Goal: Task Accomplishment & Management: Manage account settings

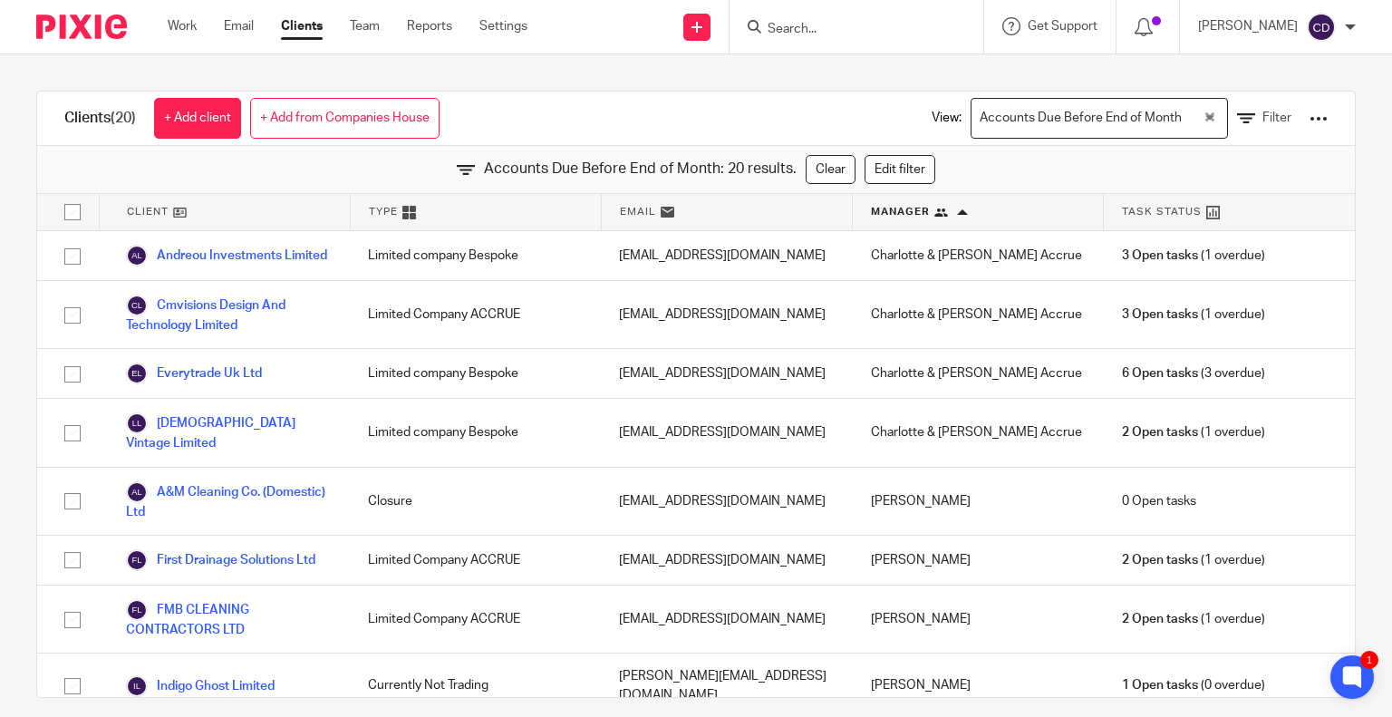
click at [834, 25] on input "Search" at bounding box center [847, 30] width 163 height 16
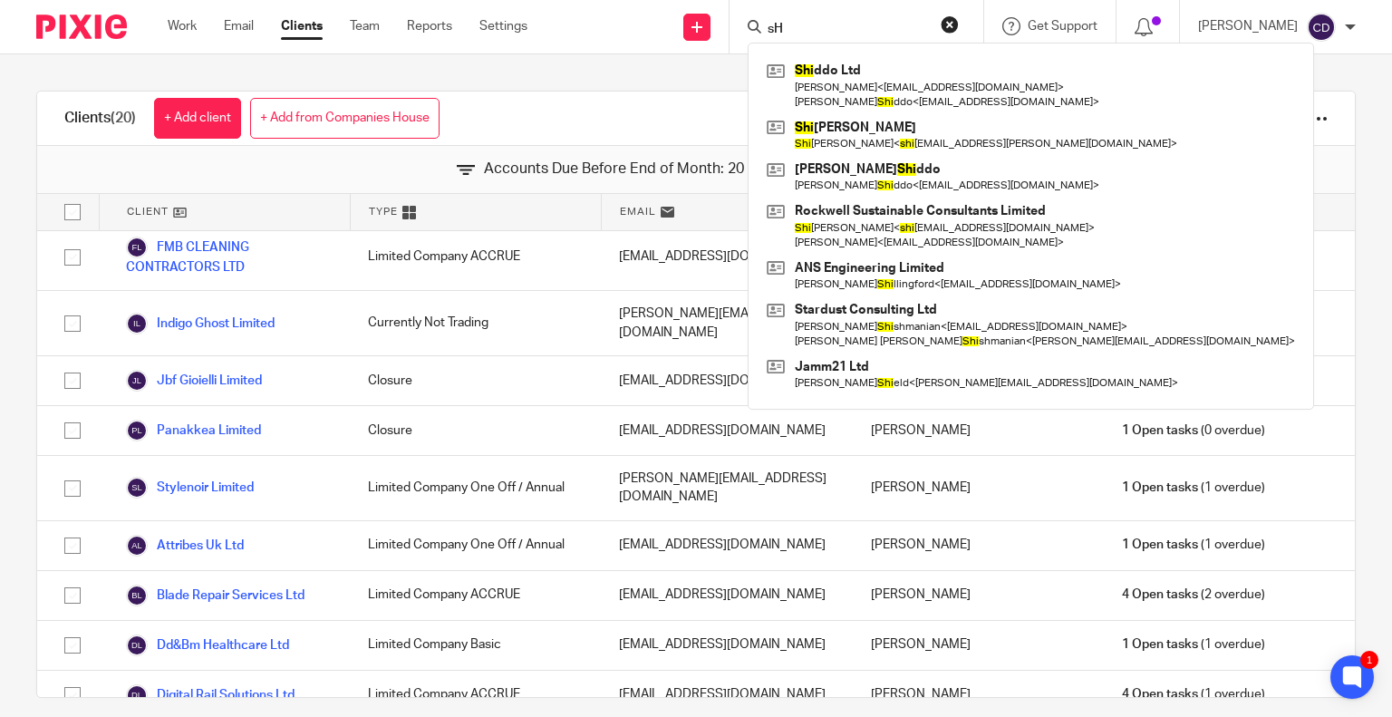
type input "s"
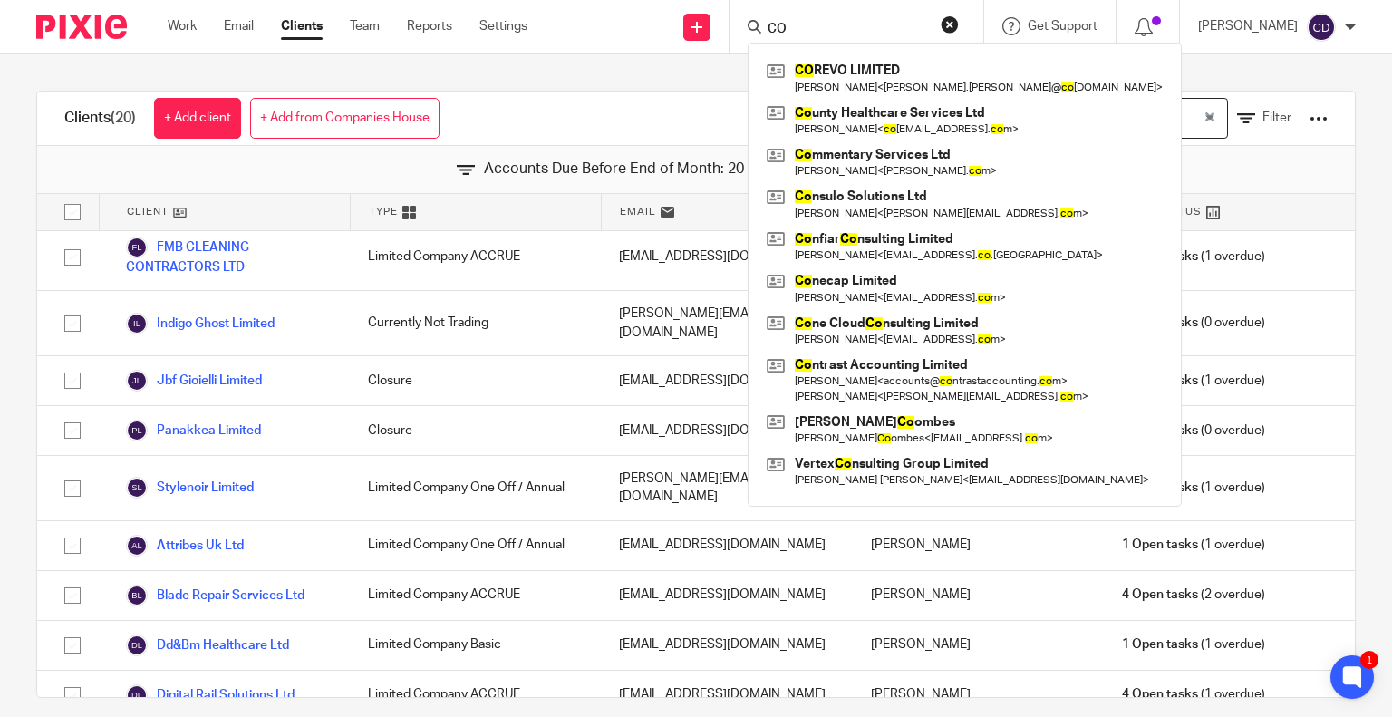
type input "C"
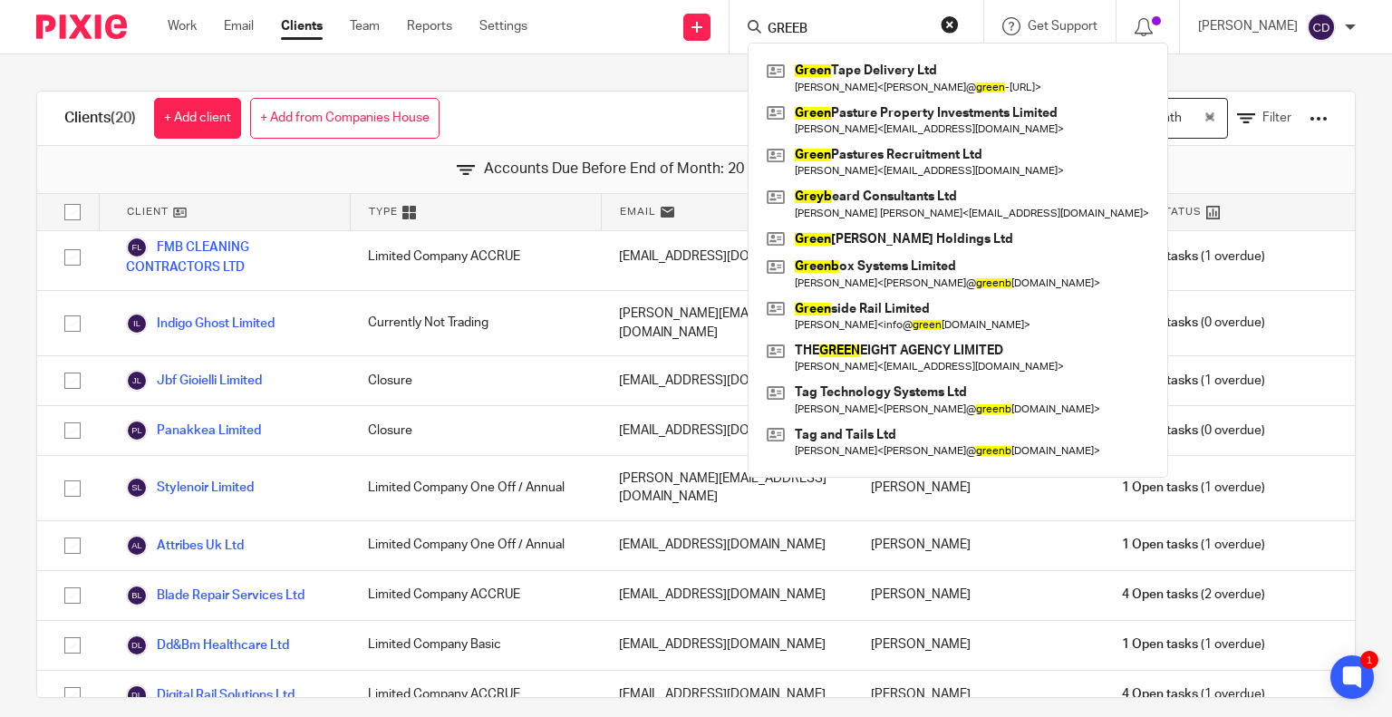
type input "GREEB"
click at [897, 162] on link at bounding box center [958, 162] width 392 height 42
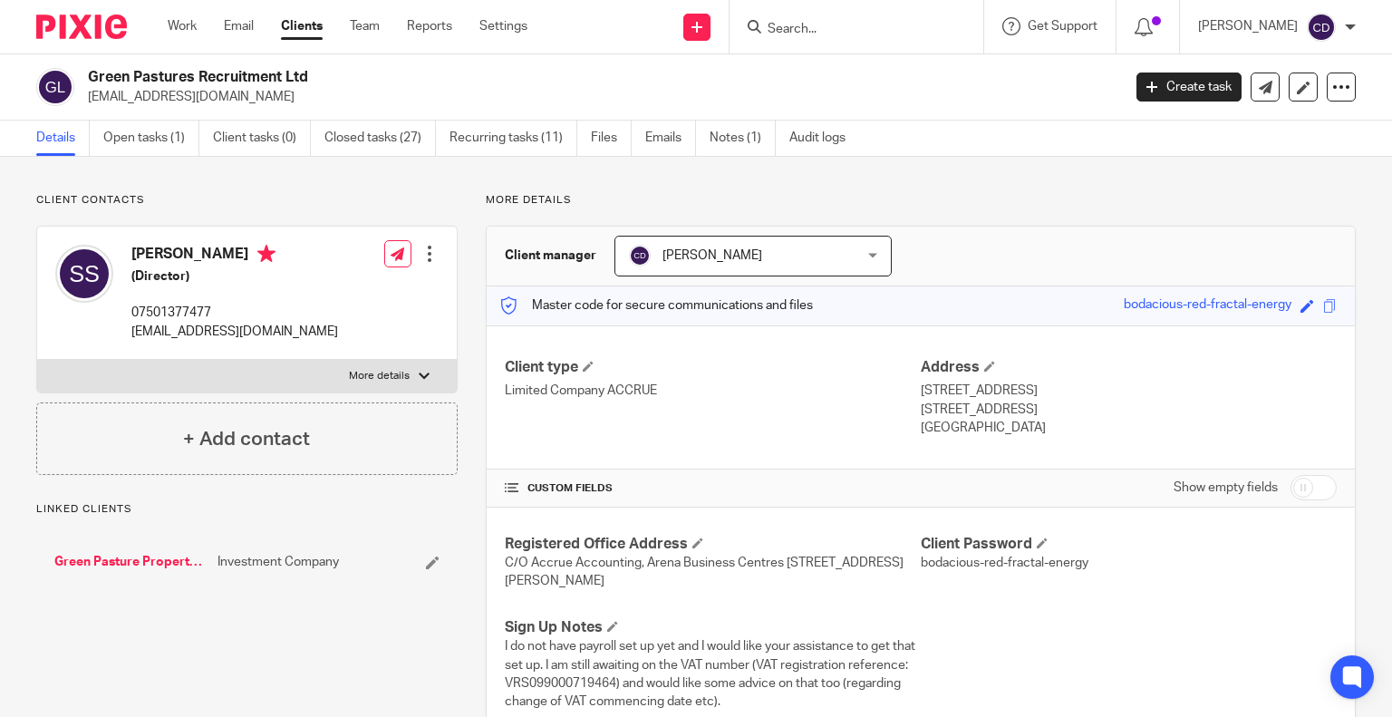
click at [167, 124] on link "Open tasks (1)" at bounding box center [151, 138] width 96 height 35
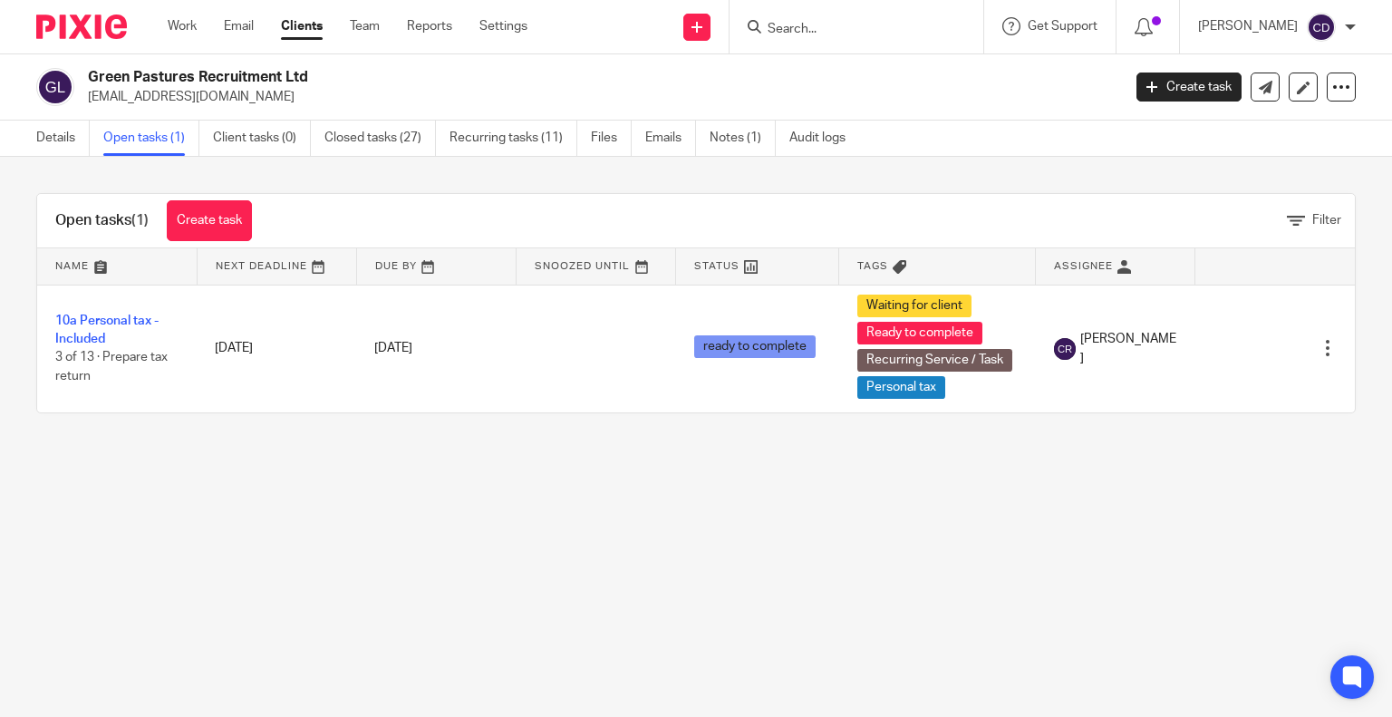
click at [87, 315] on link "10a Personal tax - Included" at bounding box center [106, 330] width 103 height 31
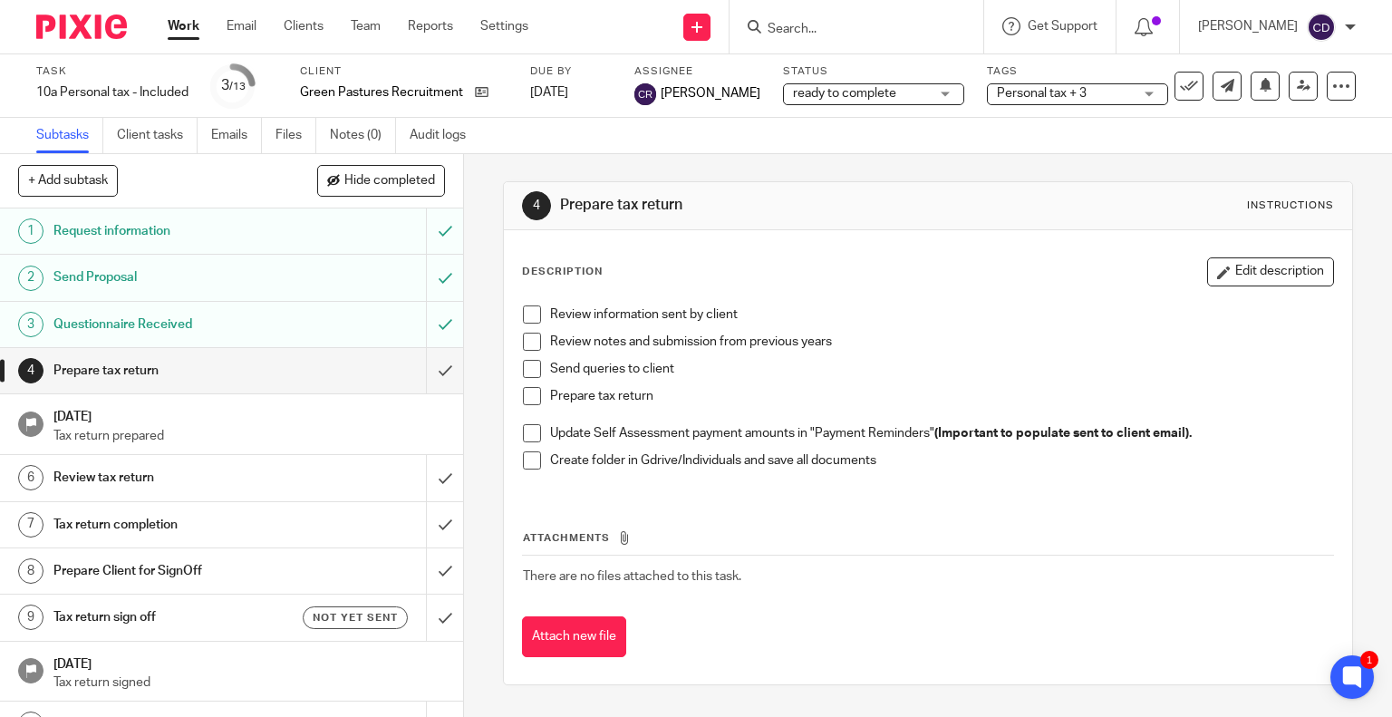
click at [929, 24] on input "Search" at bounding box center [847, 30] width 163 height 16
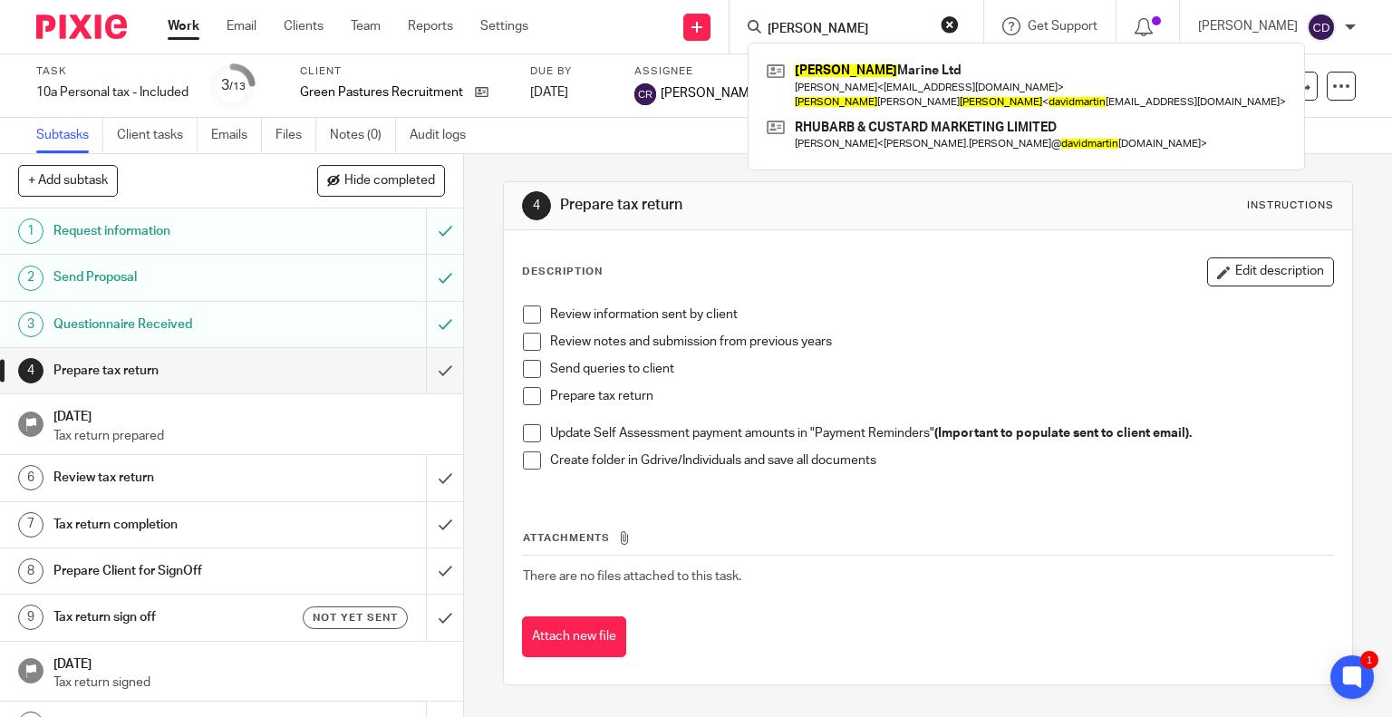
type input "David Martin"
click at [902, 98] on link at bounding box center [1026, 85] width 529 height 56
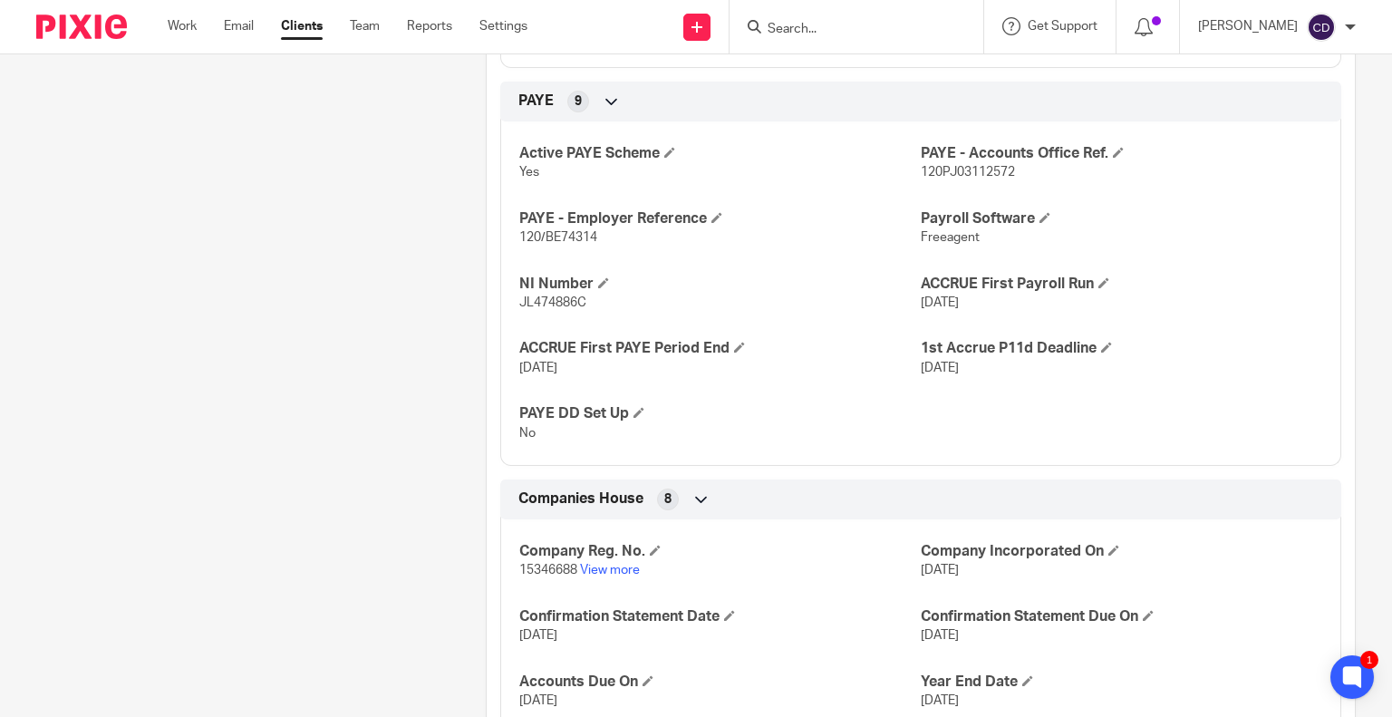
scroll to position [1541, 0]
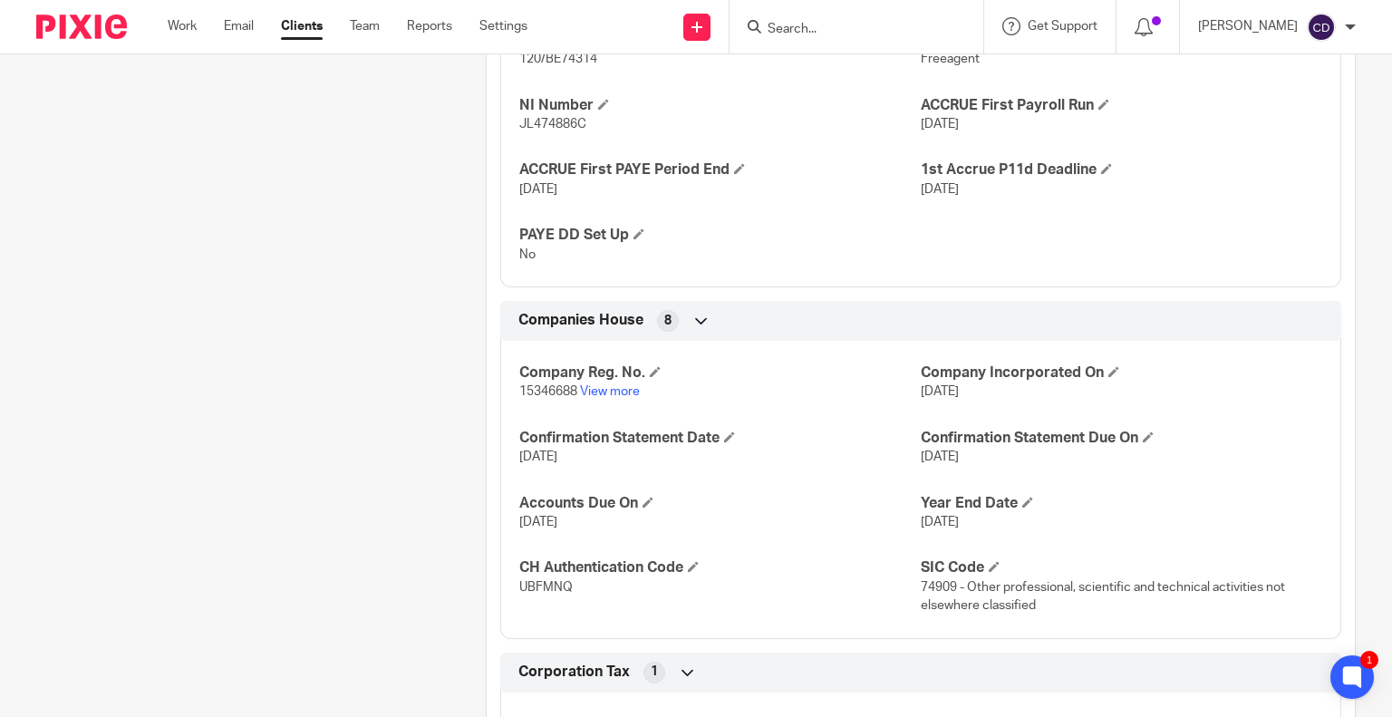
click at [613, 383] on h4 "Company Reg. No." at bounding box center [720, 373] width 402 height 19
click at [611, 398] on link "View more" at bounding box center [610, 391] width 60 height 13
click at [887, 33] on input "Search" at bounding box center [847, 30] width 163 height 16
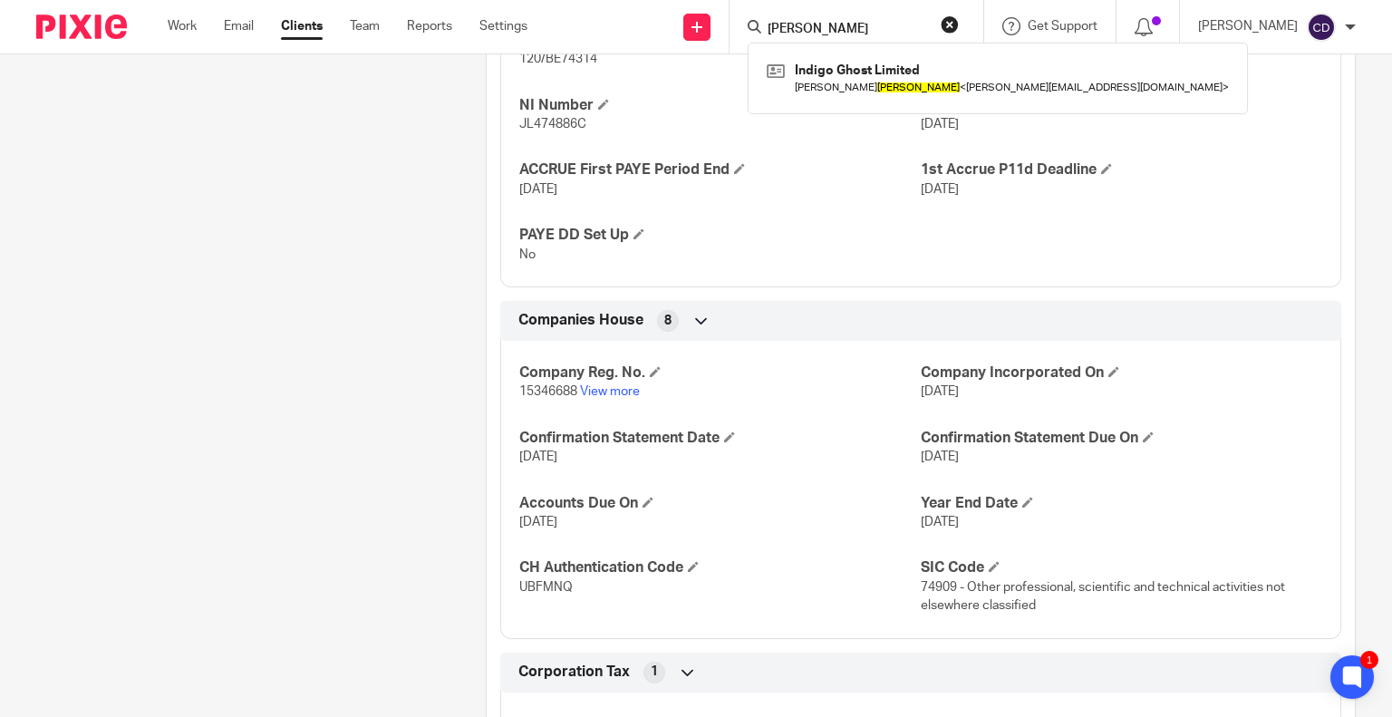
type input "Dempster"
click at [936, 53] on div "Indigo Ghost Limited Andrew Dempster < andrew@indigoghost.com >" at bounding box center [998, 78] width 500 height 71
click at [936, 61] on link at bounding box center [997, 78] width 471 height 42
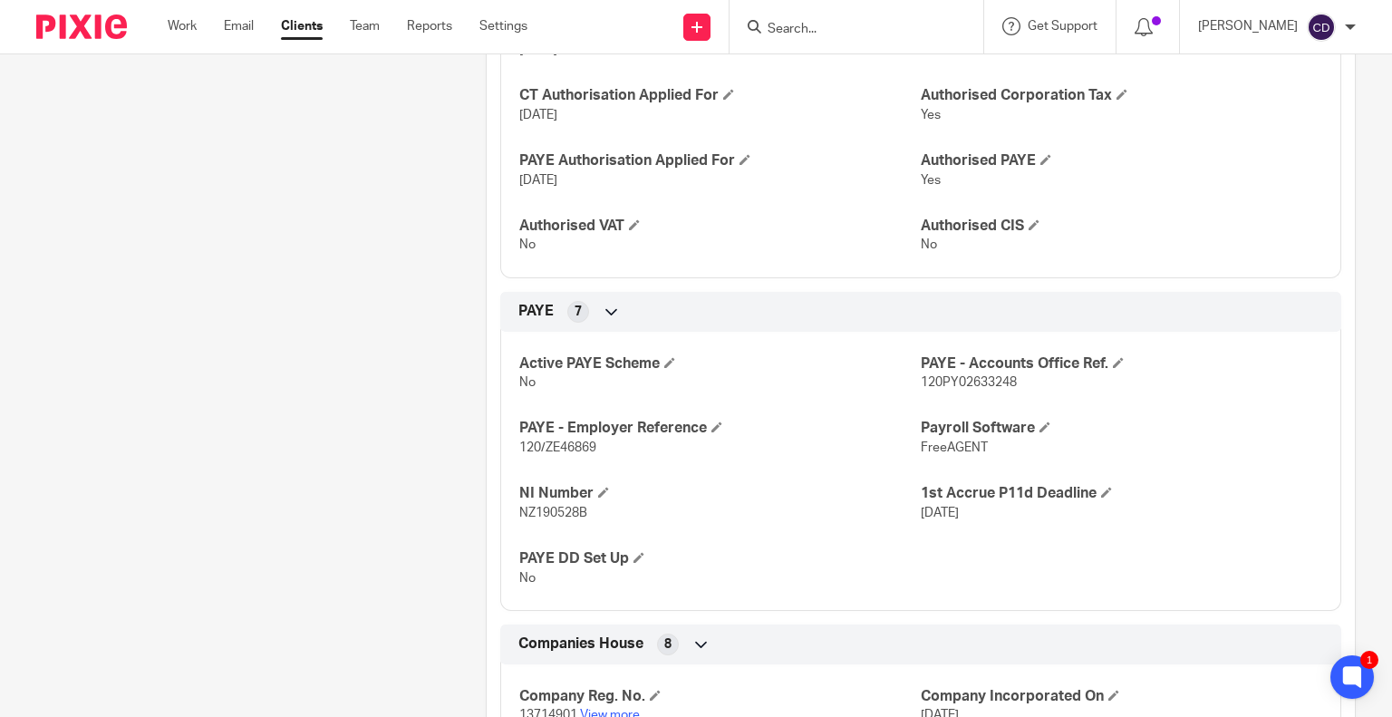
scroll to position [816, 0]
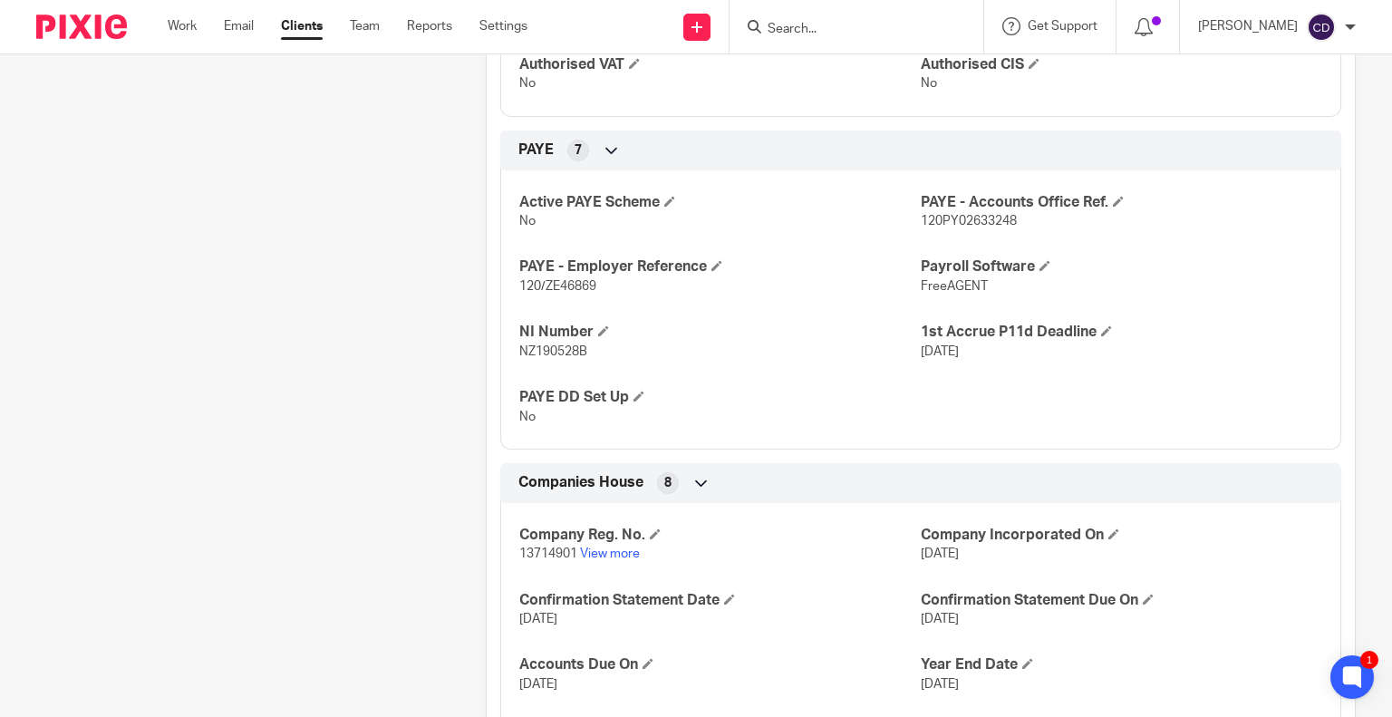
click at [614, 560] on p "13714901 View more" at bounding box center [720, 554] width 402 height 18
click at [617, 556] on link "View more" at bounding box center [610, 554] width 60 height 13
click at [609, 555] on link "View more" at bounding box center [610, 554] width 60 height 13
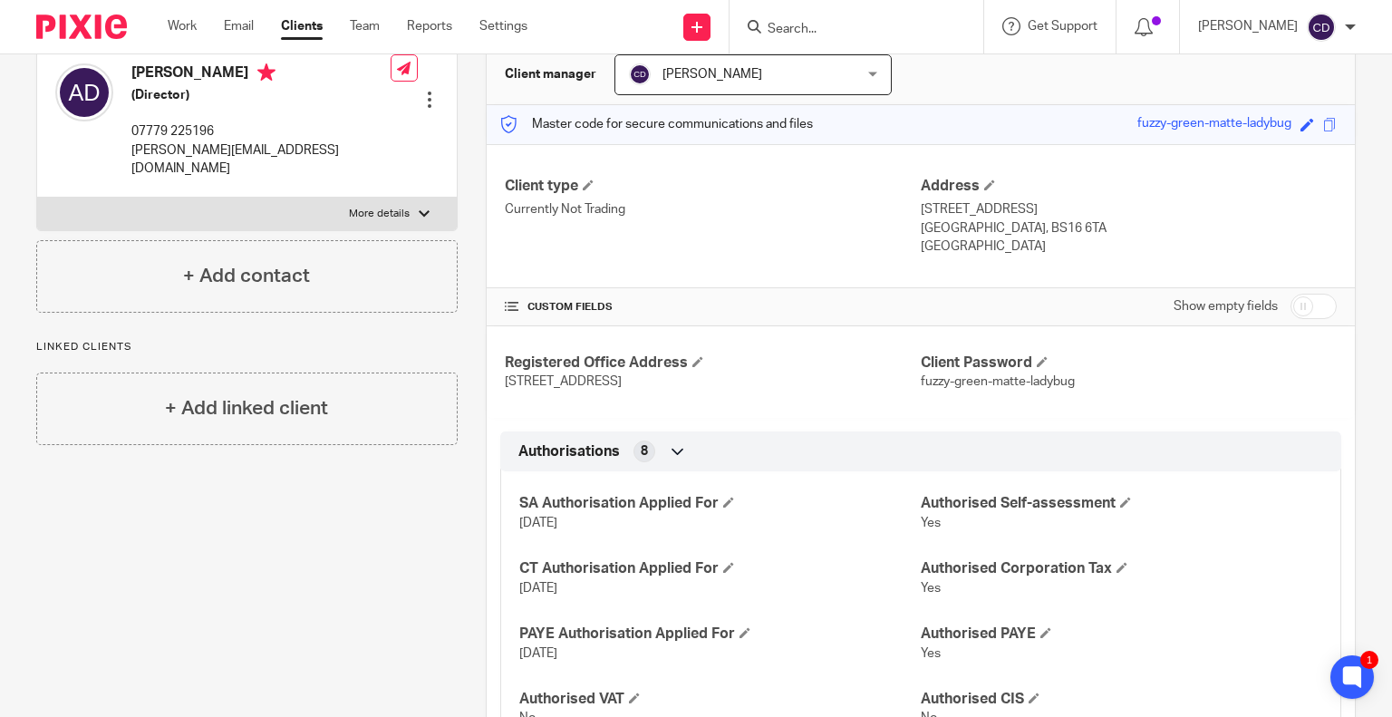
scroll to position [0, 0]
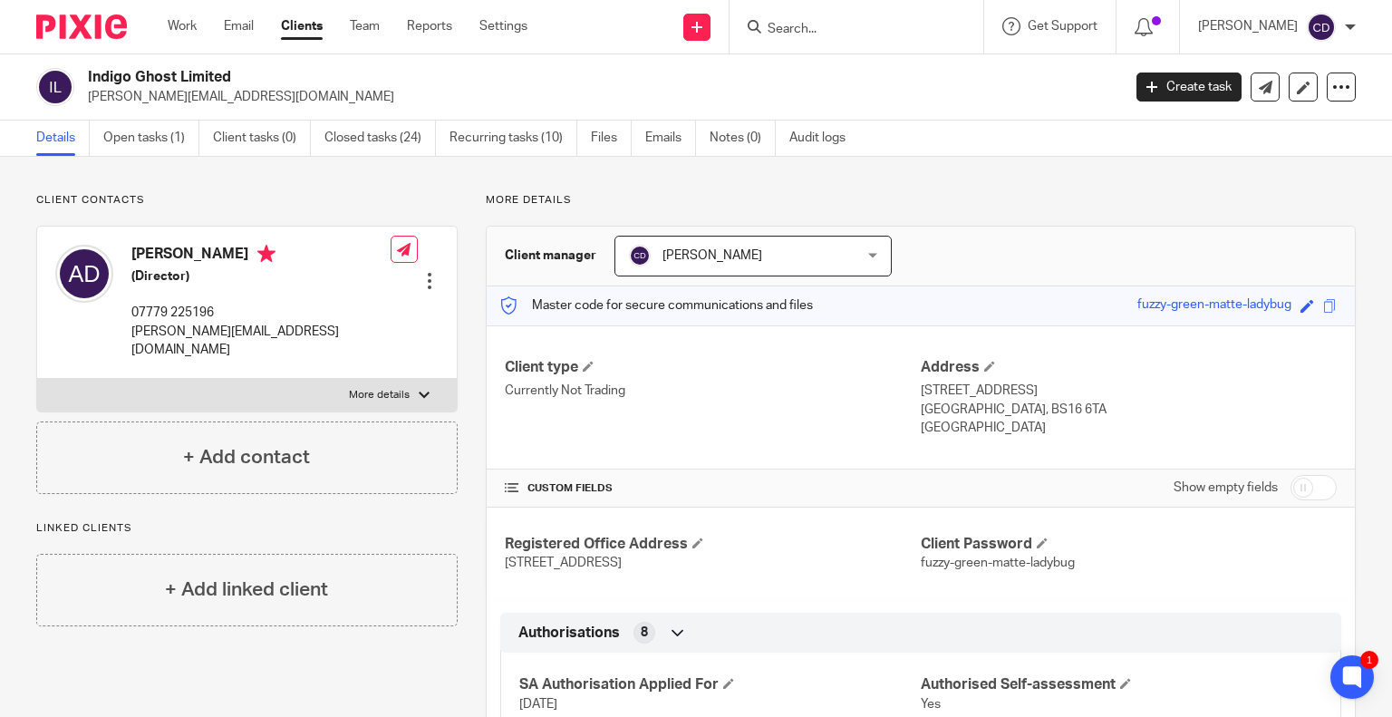
click at [877, 37] on div at bounding box center [857, 26] width 254 height 53
click at [885, 26] on input "Search" at bounding box center [847, 30] width 163 height 16
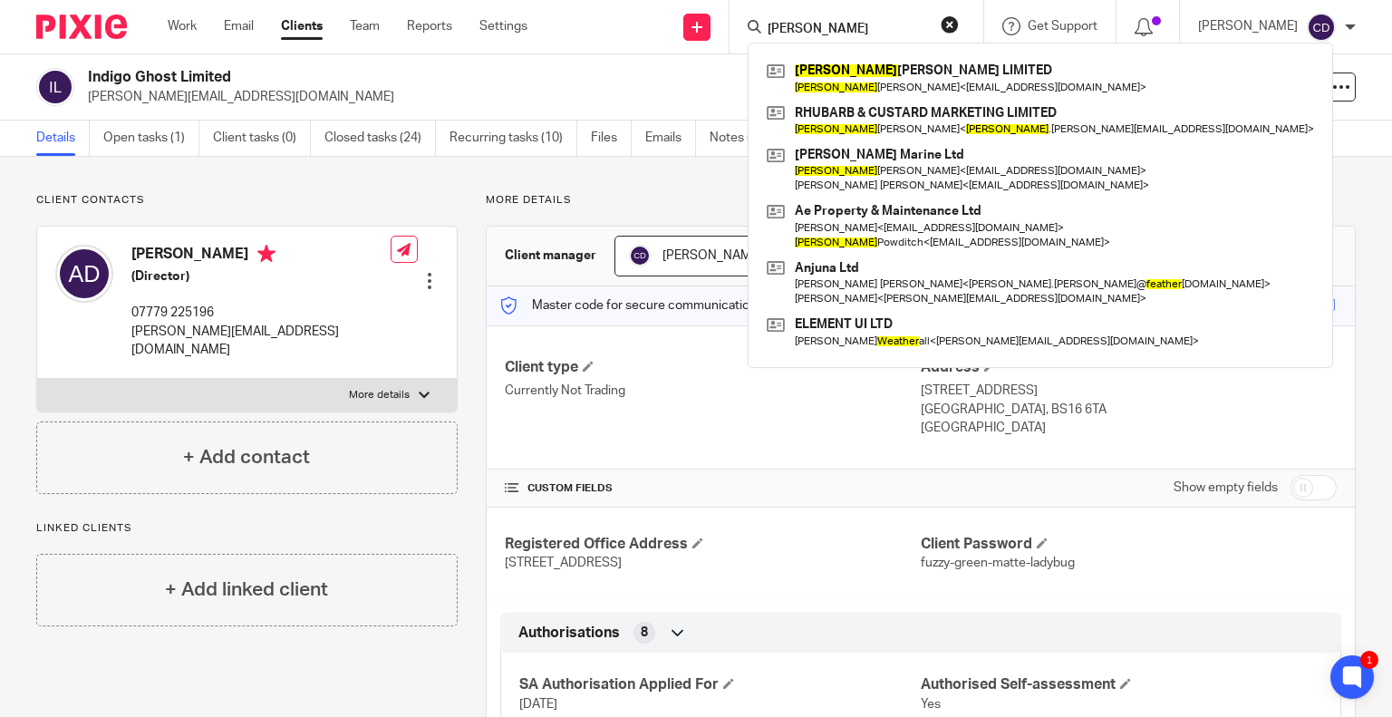
type input "heather"
click at [955, 115] on link at bounding box center [1040, 121] width 557 height 42
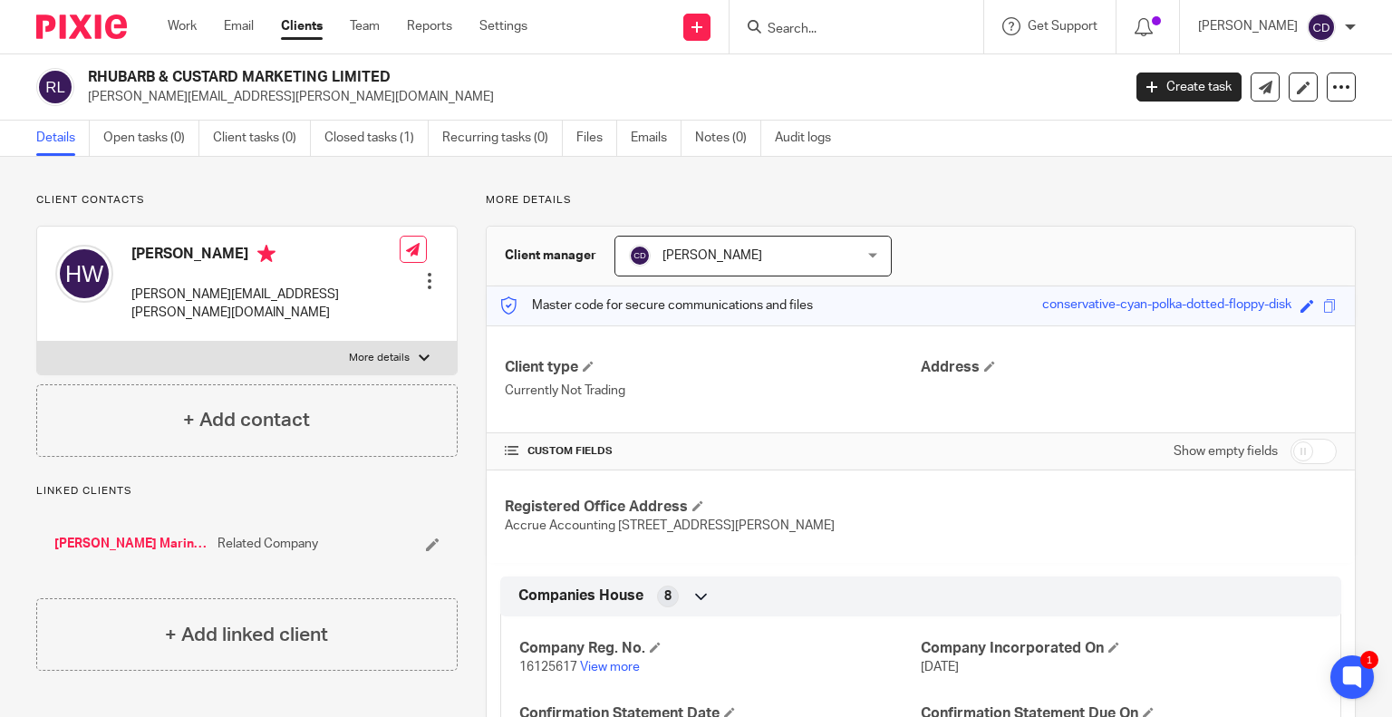
click at [916, 41] on div at bounding box center [857, 26] width 254 height 53
click at [919, 22] on input "Search" at bounding box center [847, 30] width 163 height 16
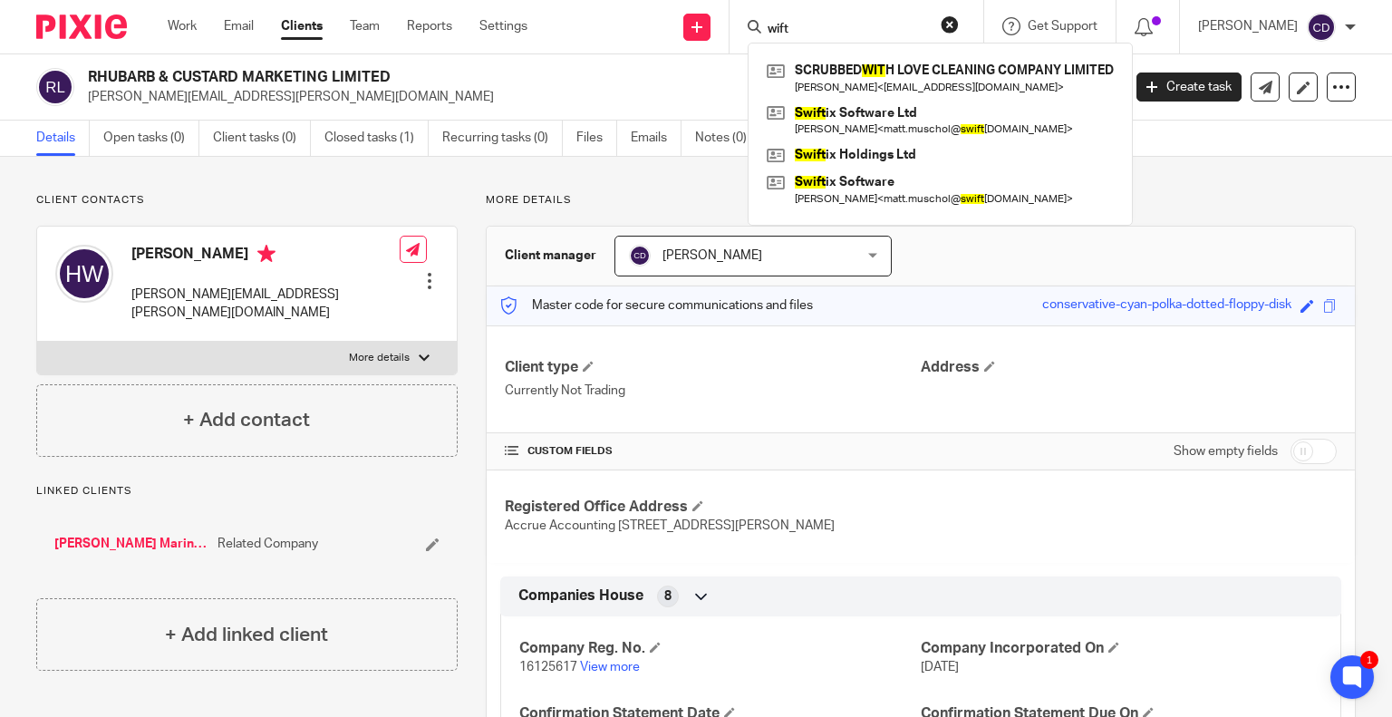
type input "wift"
click at [910, 126] on link at bounding box center [940, 121] width 356 height 42
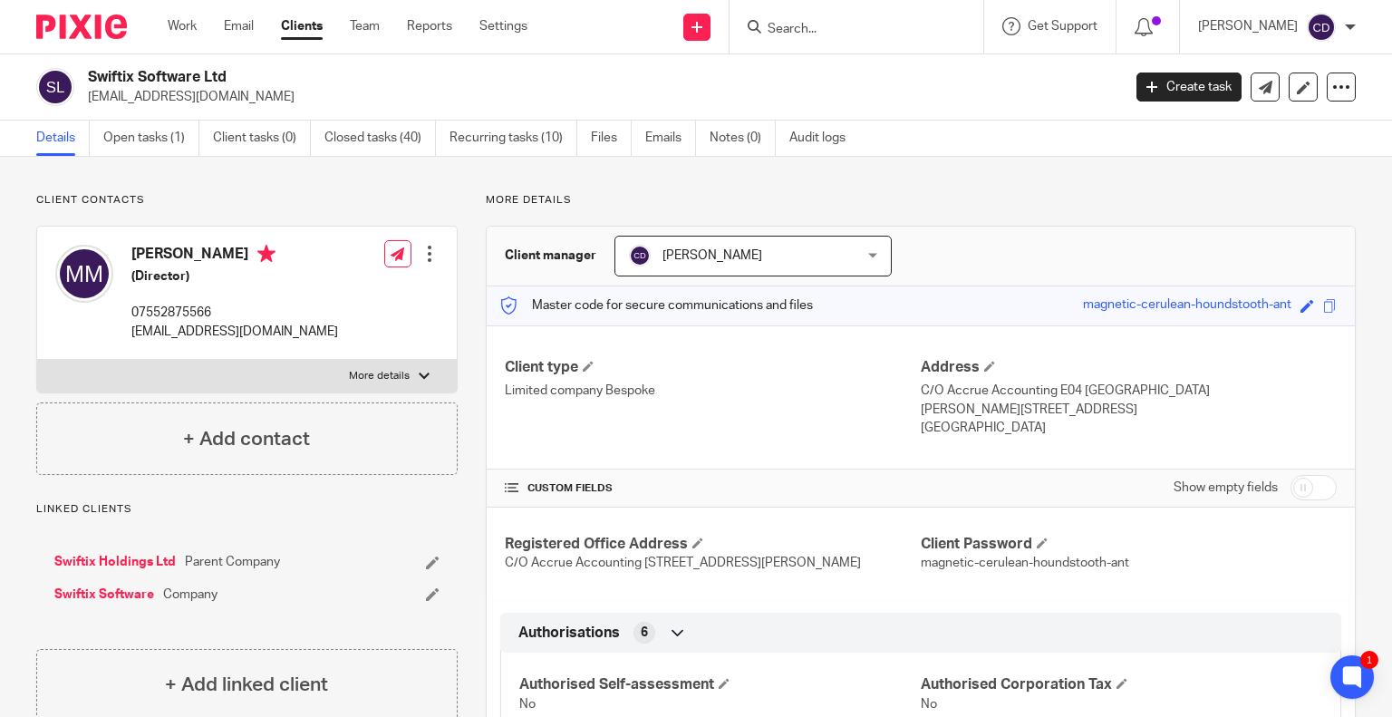
drag, startPoint x: 51, startPoint y: 68, endPoint x: 85, endPoint y: 63, distance: 34.9
click at [85, 63] on div "Swiftix Software Ltd matt.muschol@swiftix-software.com Create task Update from …" at bounding box center [696, 87] width 1392 height 66
copy h2 "Swiftix Software Ltd"
click at [156, 362] on label "More details" at bounding box center [247, 376] width 420 height 33
click at [37, 360] on input "More details" at bounding box center [36, 359] width 1 height 1
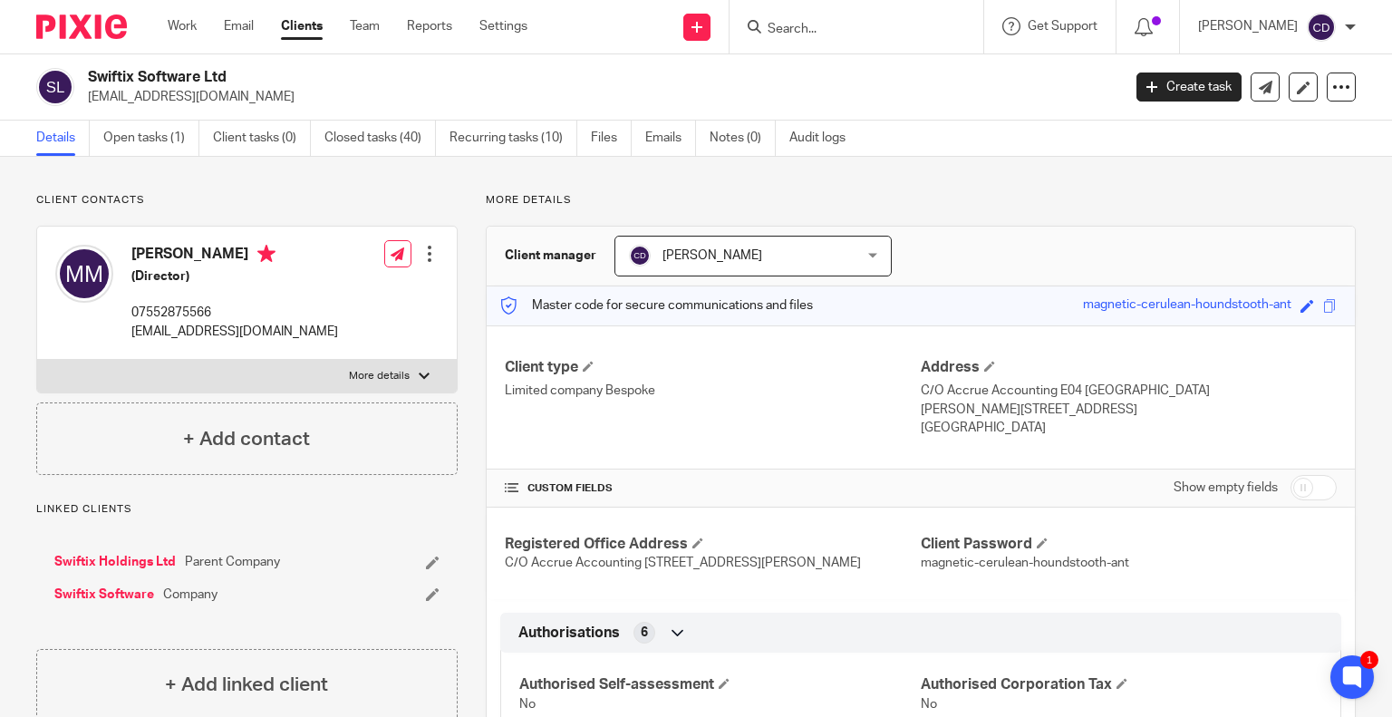
checkbox input "true"
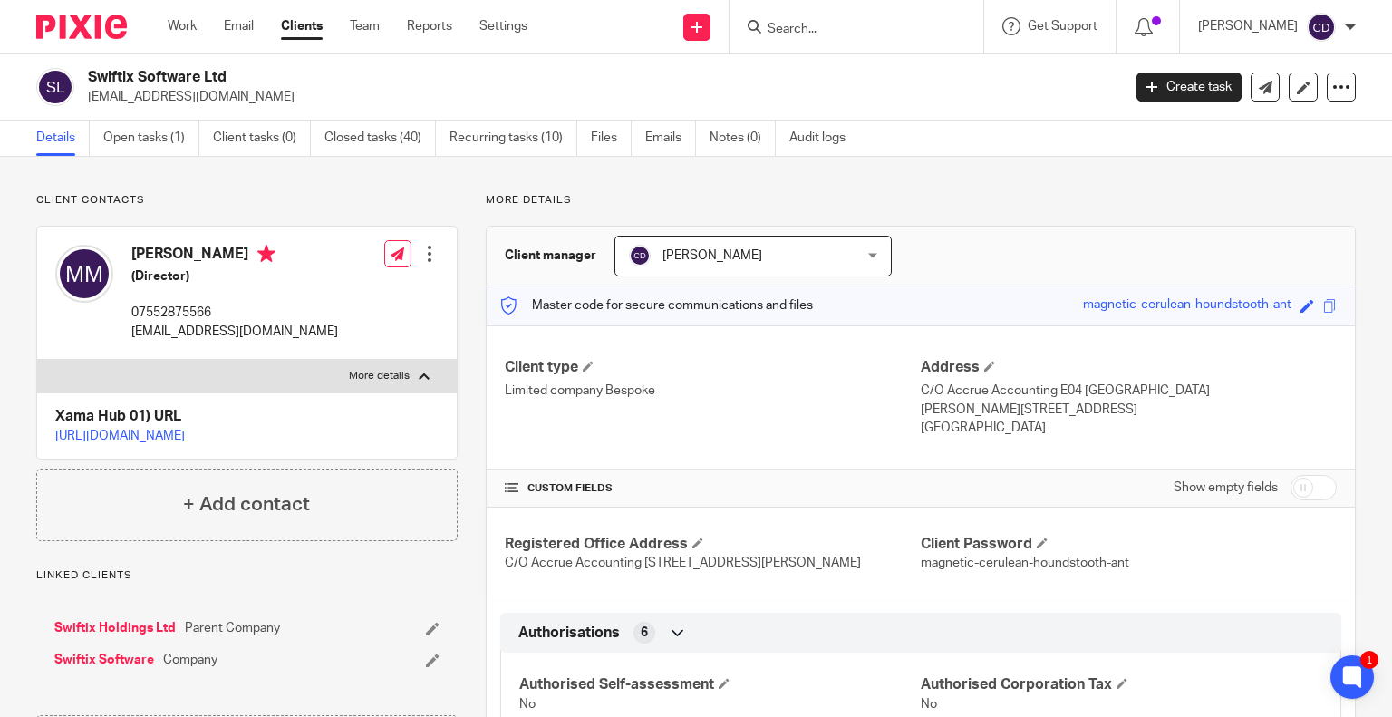
click at [300, 444] on p "https://platform.xamatech.com/portal/crm/clients/5f9f85b0-e08b-11ee-a85b-1bd42c…" at bounding box center [246, 436] width 383 height 18
click at [305, 443] on p "https://platform.xamatech.com/portal/crm/clients/5f9f85b0-e08b-11ee-a85b-1bd42c…" at bounding box center [246, 436] width 383 height 18
click at [306, 442] on p "https://platform.xamatech.com/portal/crm/clients/5f9f85b0-e08b-11ee-a85b-1bd42c…" at bounding box center [246, 436] width 383 height 18
click at [185, 432] on link "https://platform.xamatech.com/portal/crm/clients/5f9f85b0-e08b-11ee-a85b-1bd42c…" at bounding box center [120, 436] width 130 height 13
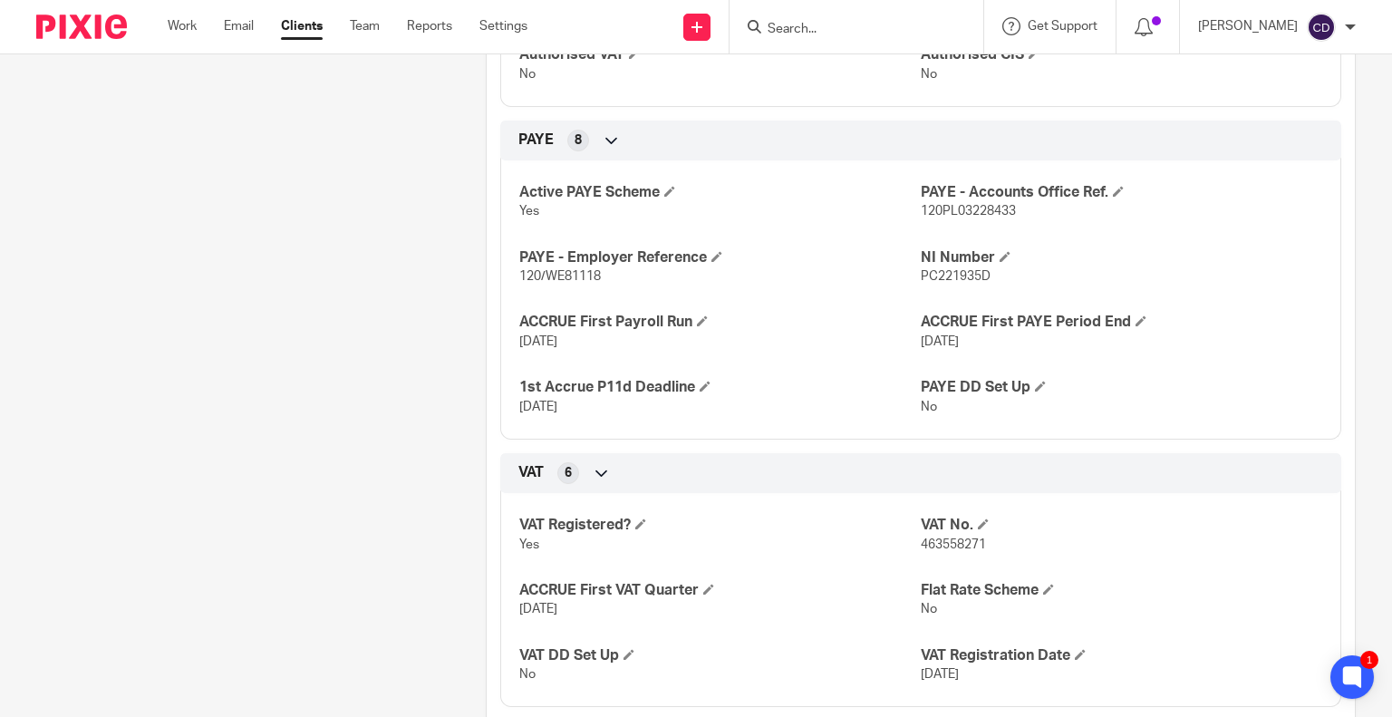
scroll to position [816, 0]
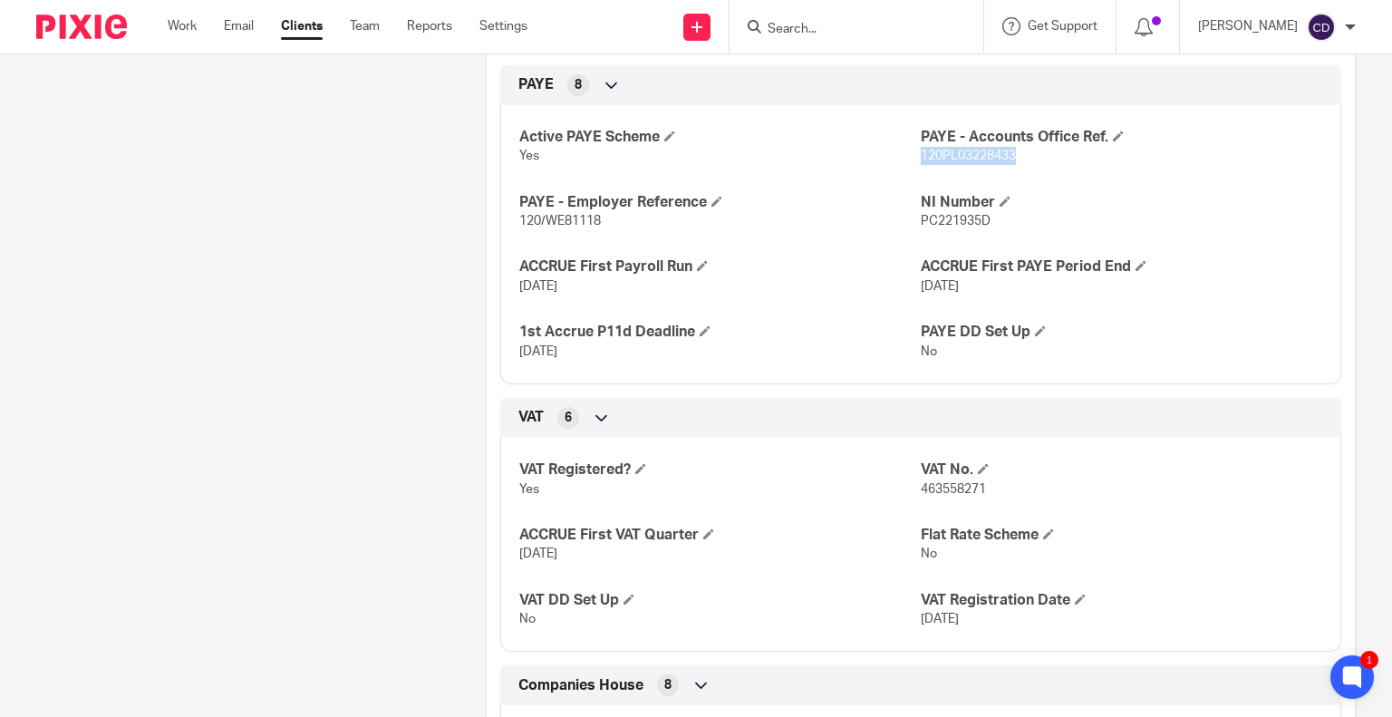
drag, startPoint x: 1012, startPoint y: 177, endPoint x: 914, endPoint y: 186, distance: 98.3
click at [914, 186] on div "Active PAYE Scheme Yes PAYE - Accounts Office Ref. 120PL03228433 PAYE - Employe…" at bounding box center [920, 238] width 841 height 293
copy span "120PL03228433"
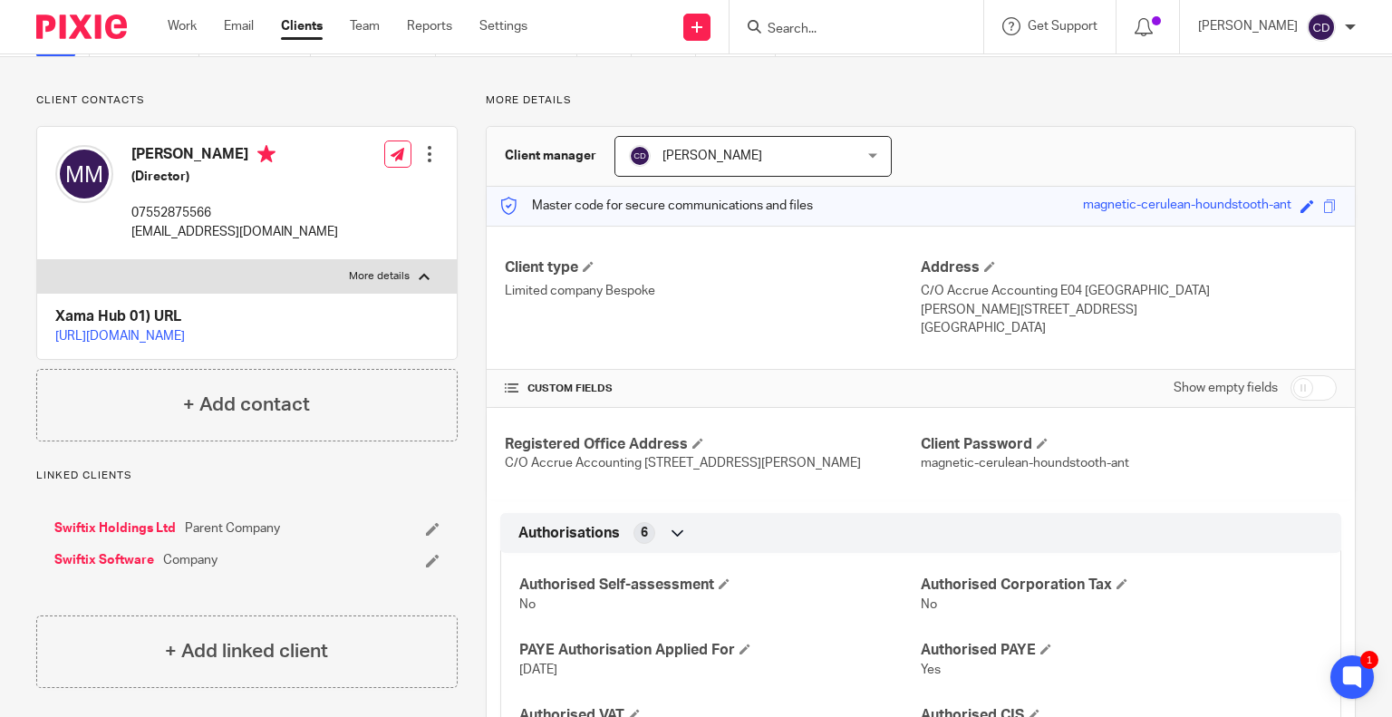
scroll to position [0, 0]
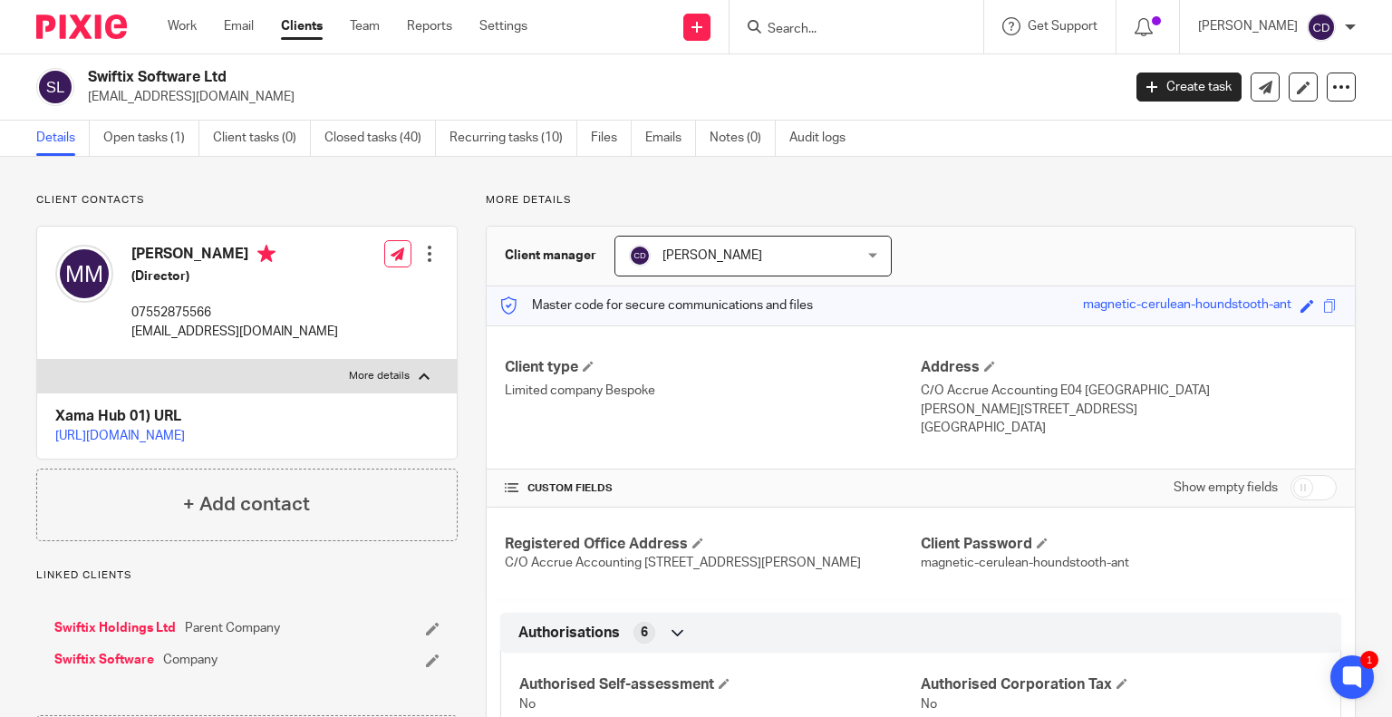
click at [934, 538] on h4 "Client Password" at bounding box center [1129, 544] width 416 height 19
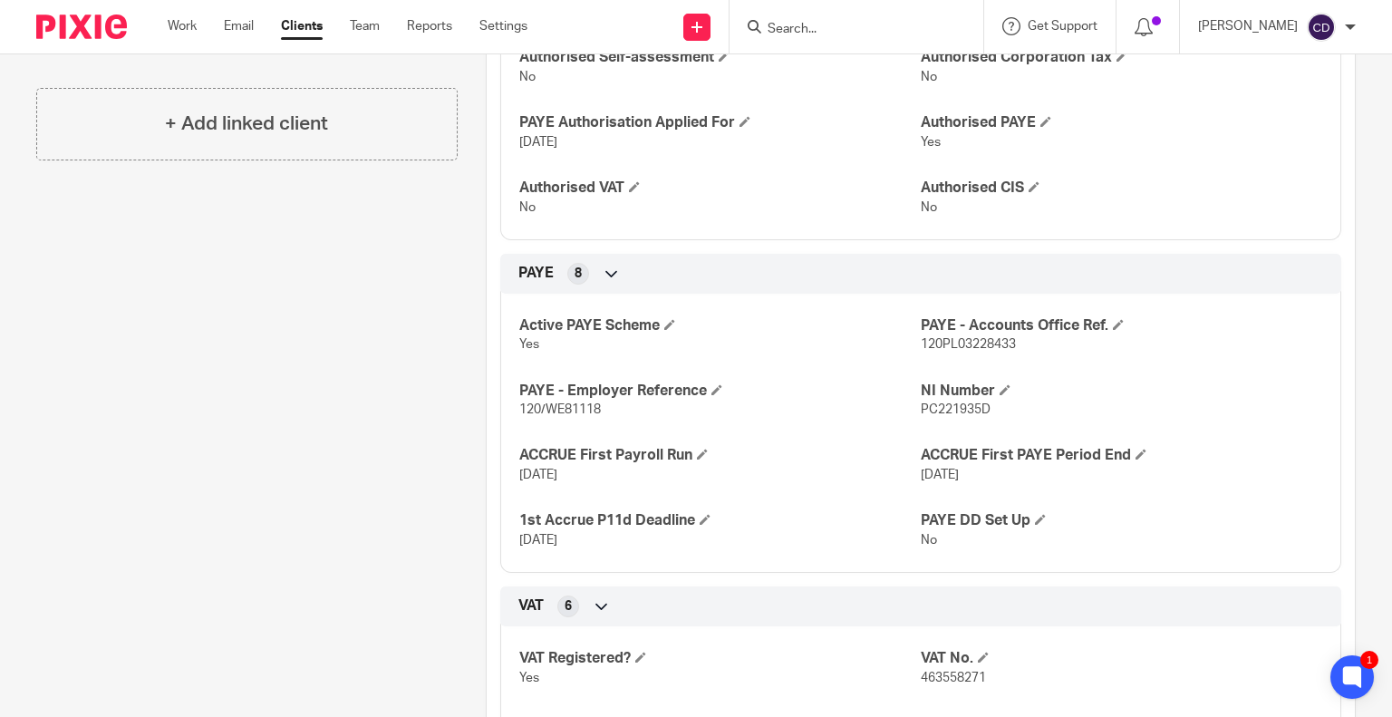
scroll to position [816, 0]
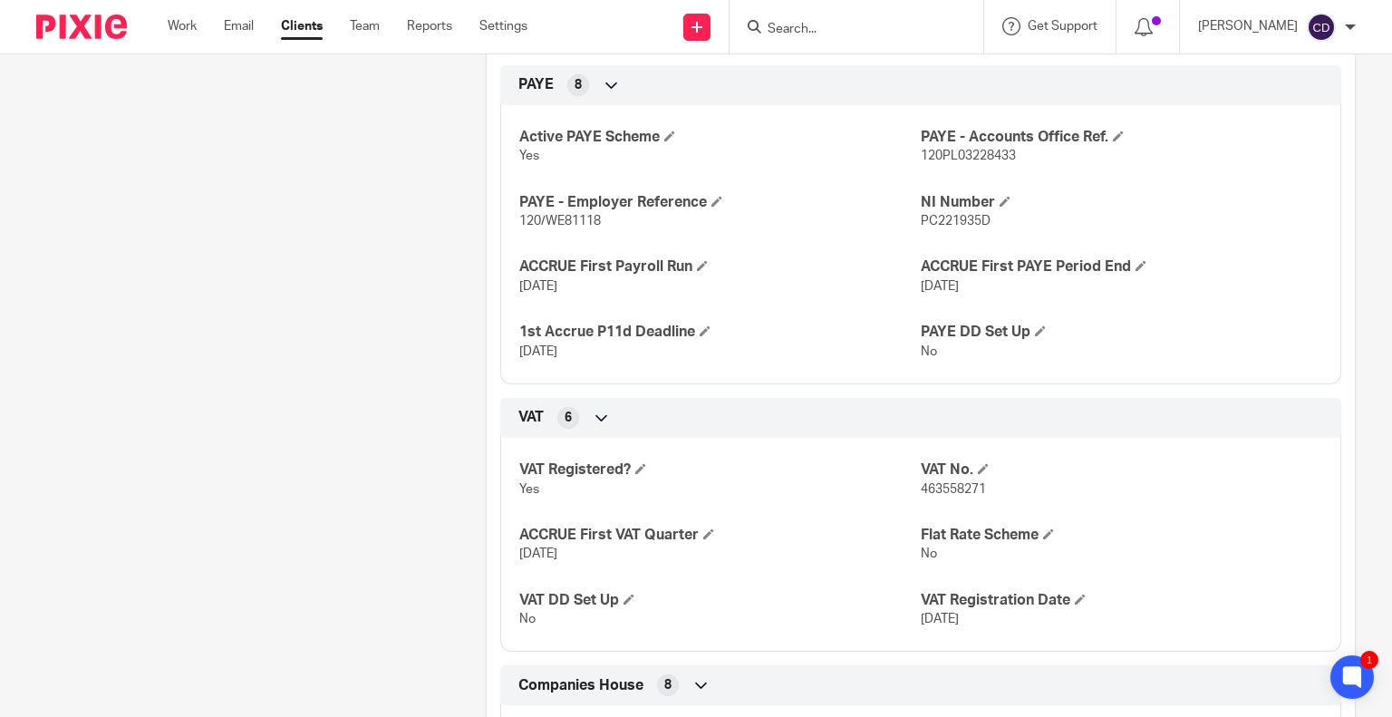
click at [577, 228] on span "120/WE81118" at bounding box center [560, 221] width 82 height 13
copy span "WE81118"
drag, startPoint x: 181, startPoint y: 228, endPoint x: 195, endPoint y: 201, distance: 30.4
click at [181, 228] on div "Client contacts Matthias Muschol (Director) 07552875566 matt.muschol@swiftix-so…" at bounding box center [233, 727] width 450 height 2701
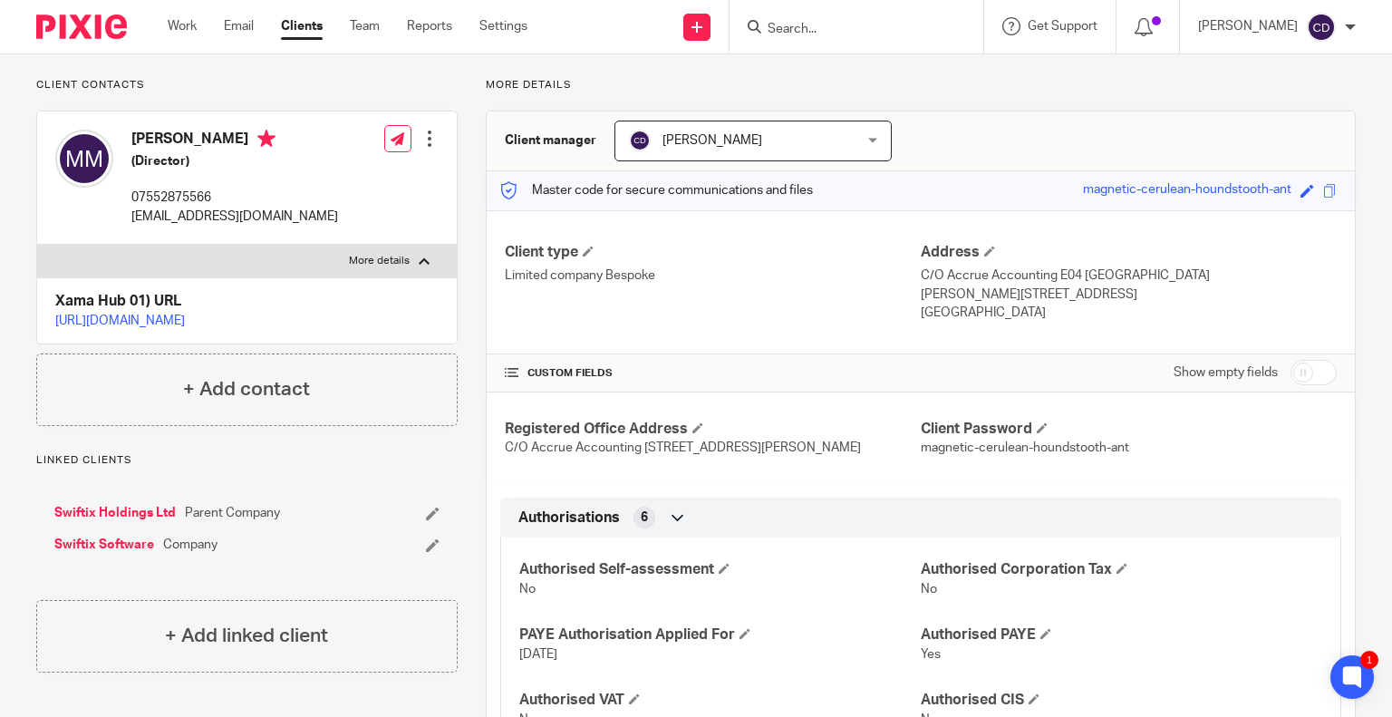
scroll to position [0, 0]
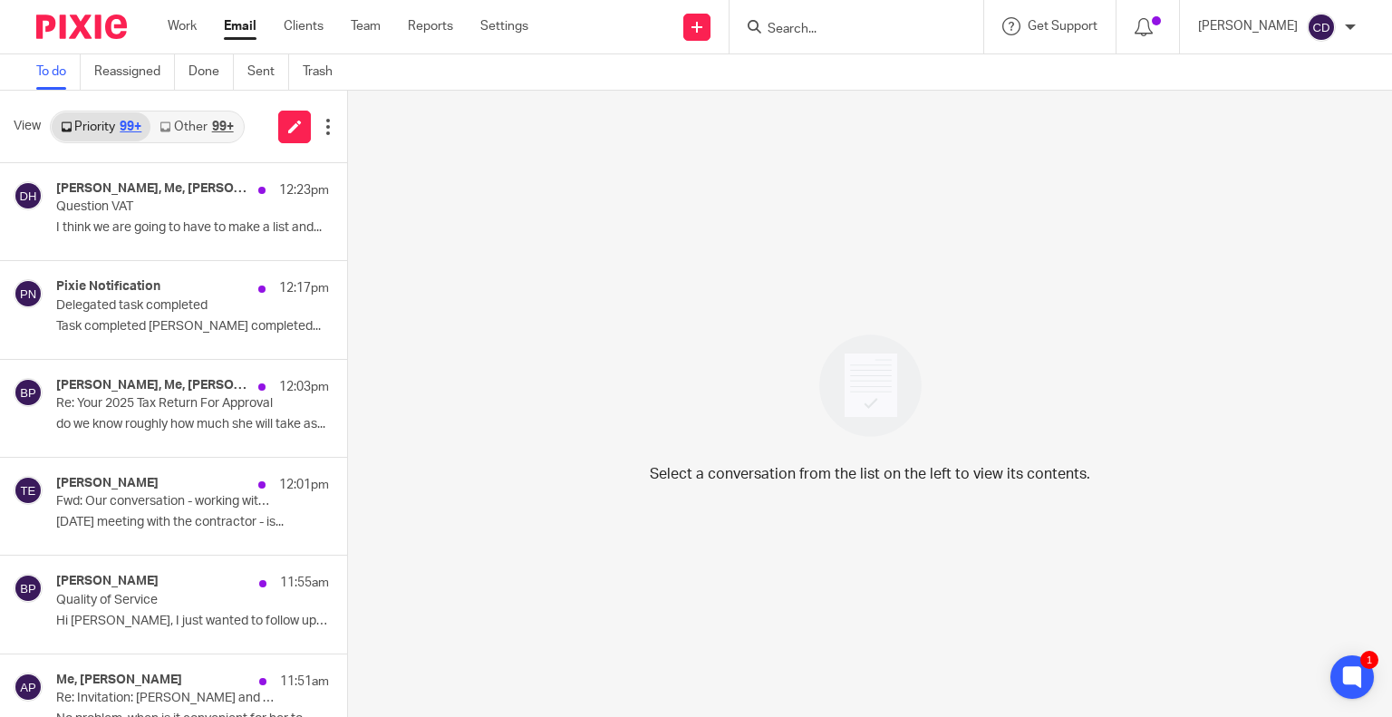
click at [163, 24] on div "Work Email Clients Team Reports Settings Work Email Clients Team Reports Settin…" at bounding box center [353, 26] width 406 height 53
click at [188, 32] on link "Work" at bounding box center [182, 26] width 29 height 18
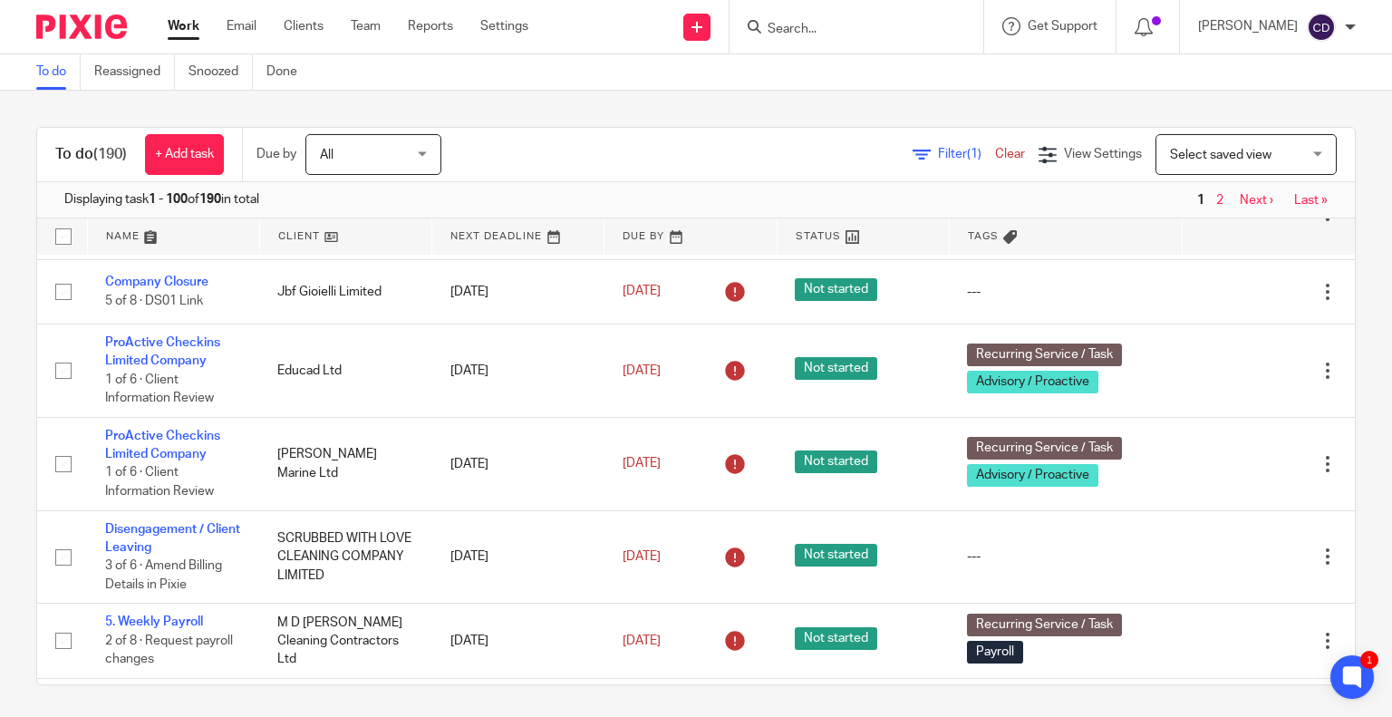
scroll to position [1088, 0]
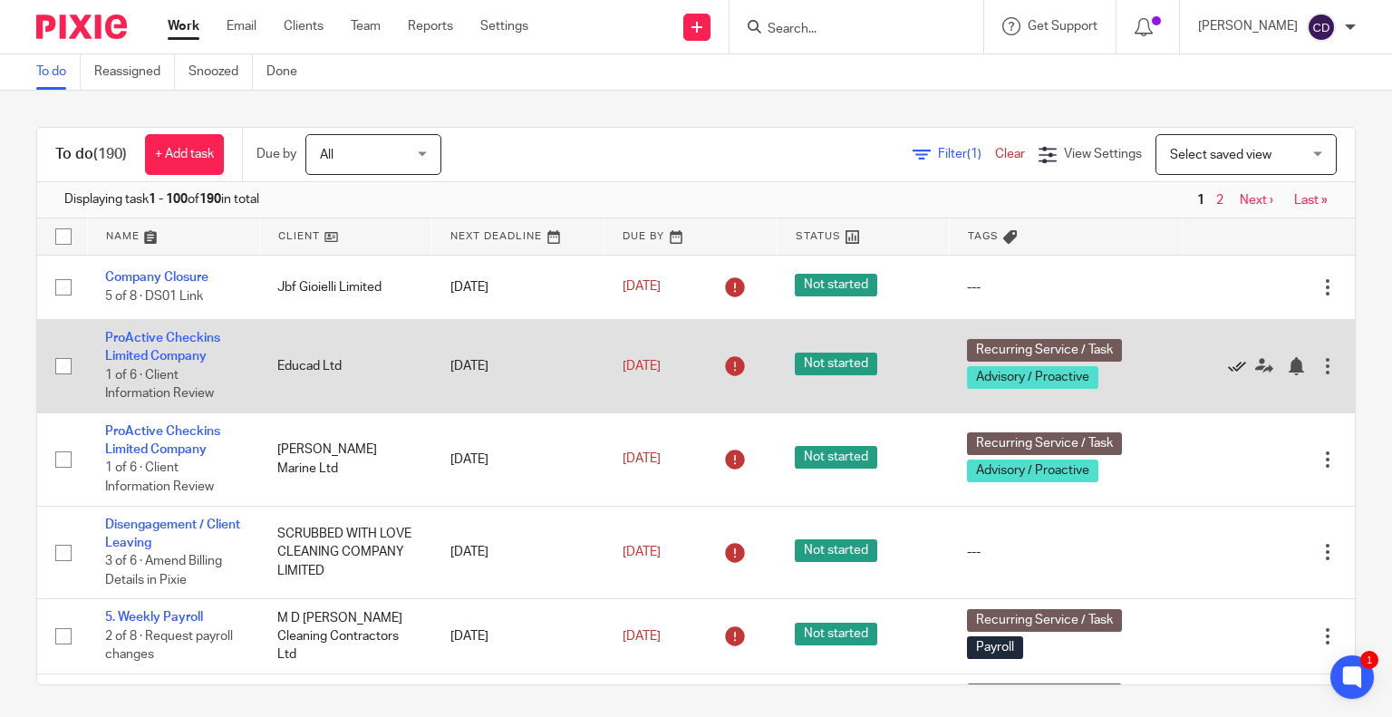
click at [1228, 375] on icon at bounding box center [1237, 366] width 18 height 18
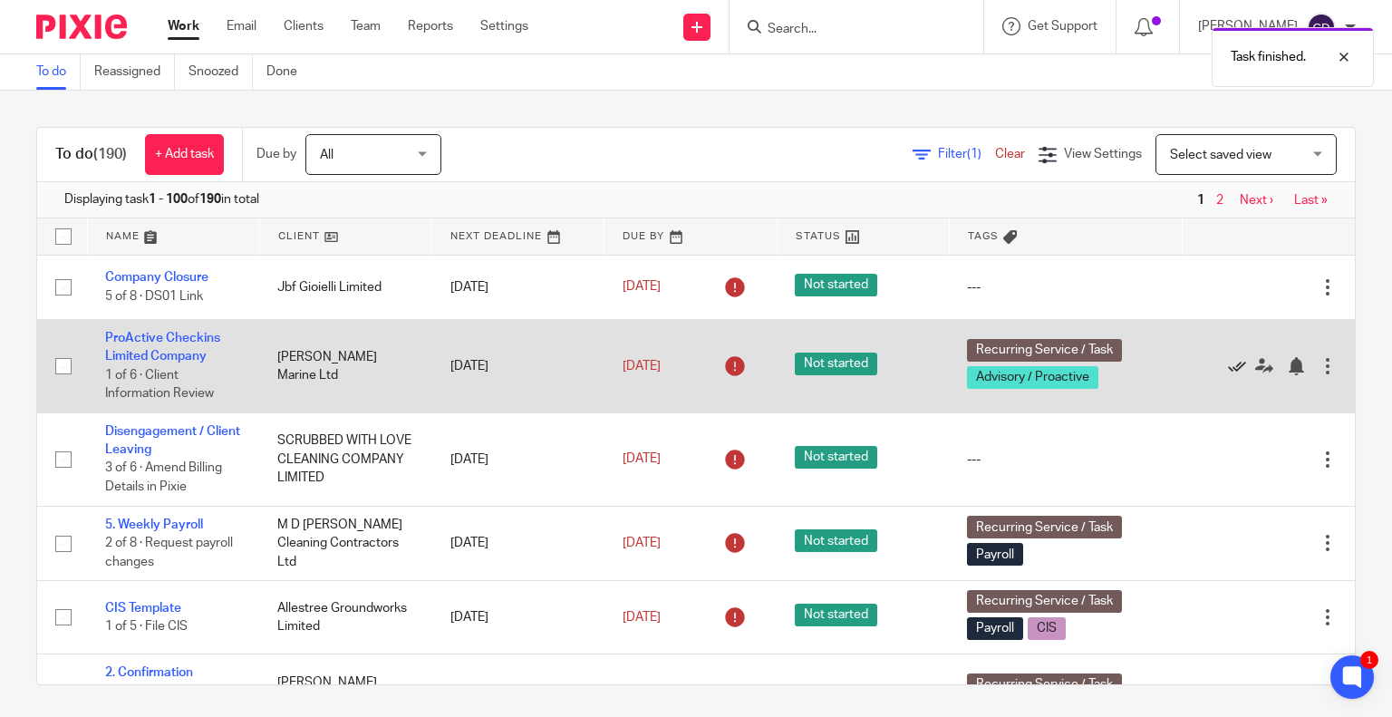
click at [1228, 375] on icon at bounding box center [1237, 366] width 18 height 18
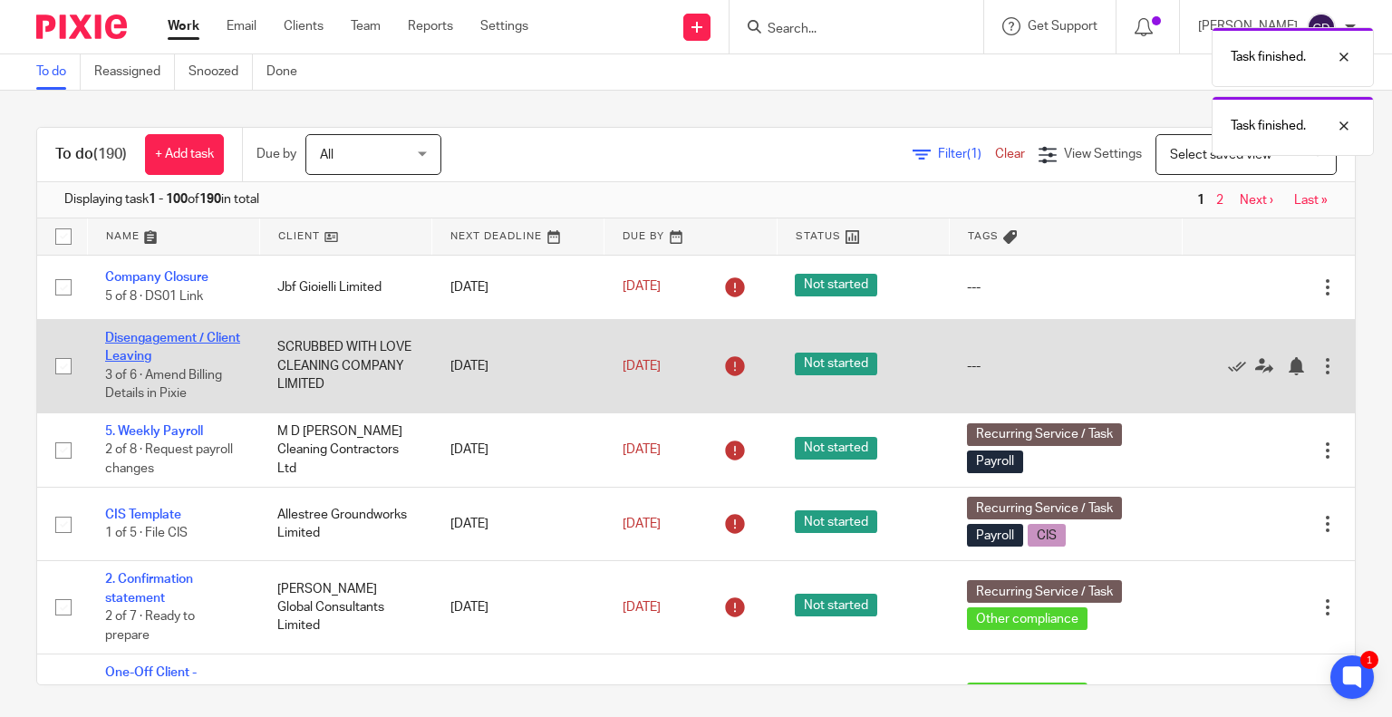
click at [160, 363] on link "Disengagement / Client Leaving" at bounding box center [172, 347] width 135 height 31
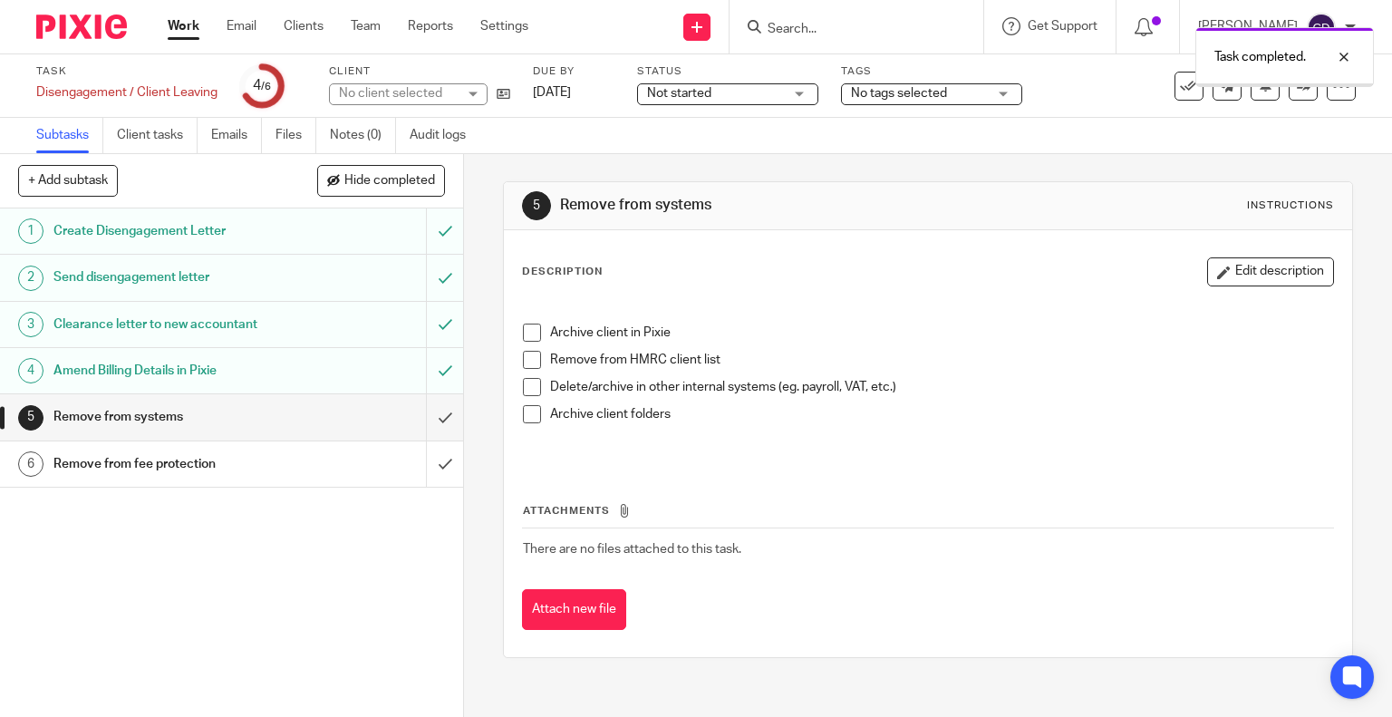
click at [421, 423] on input "submit" at bounding box center [231, 416] width 463 height 45
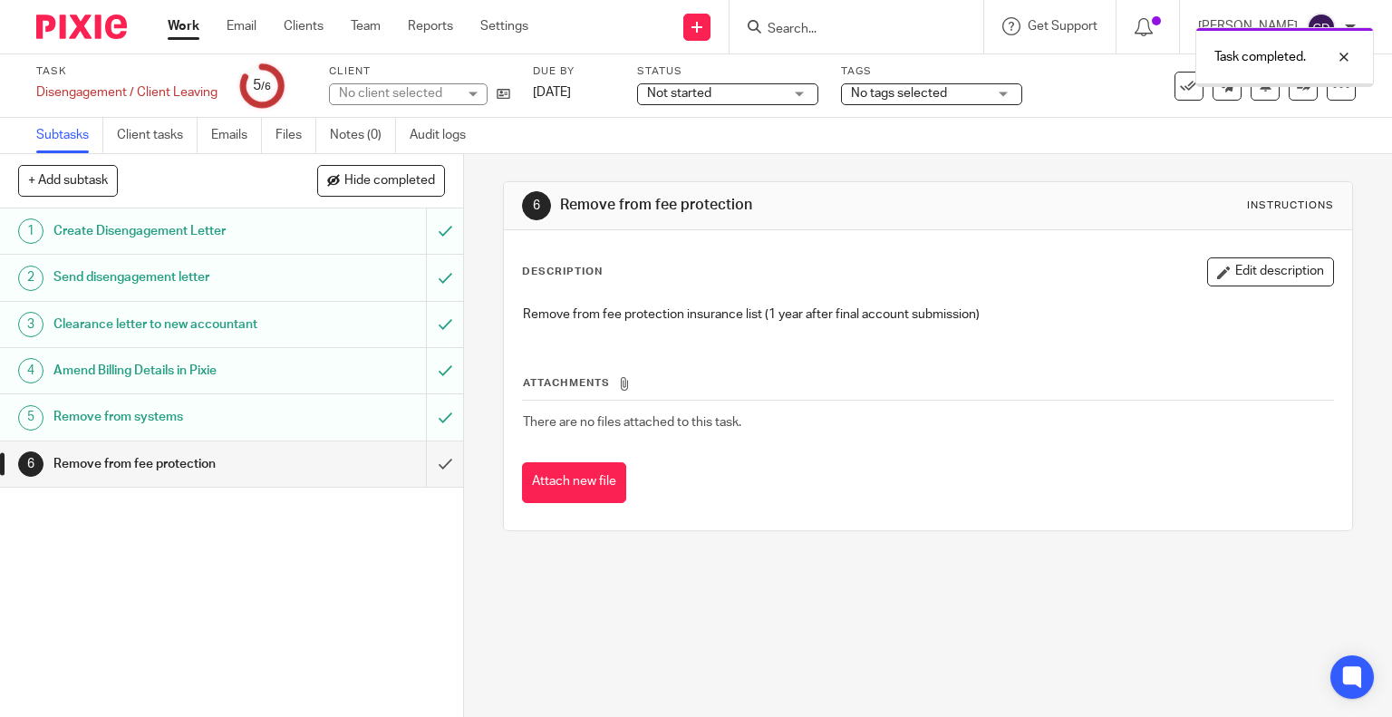
click at [424, 467] on input "submit" at bounding box center [231, 463] width 463 height 45
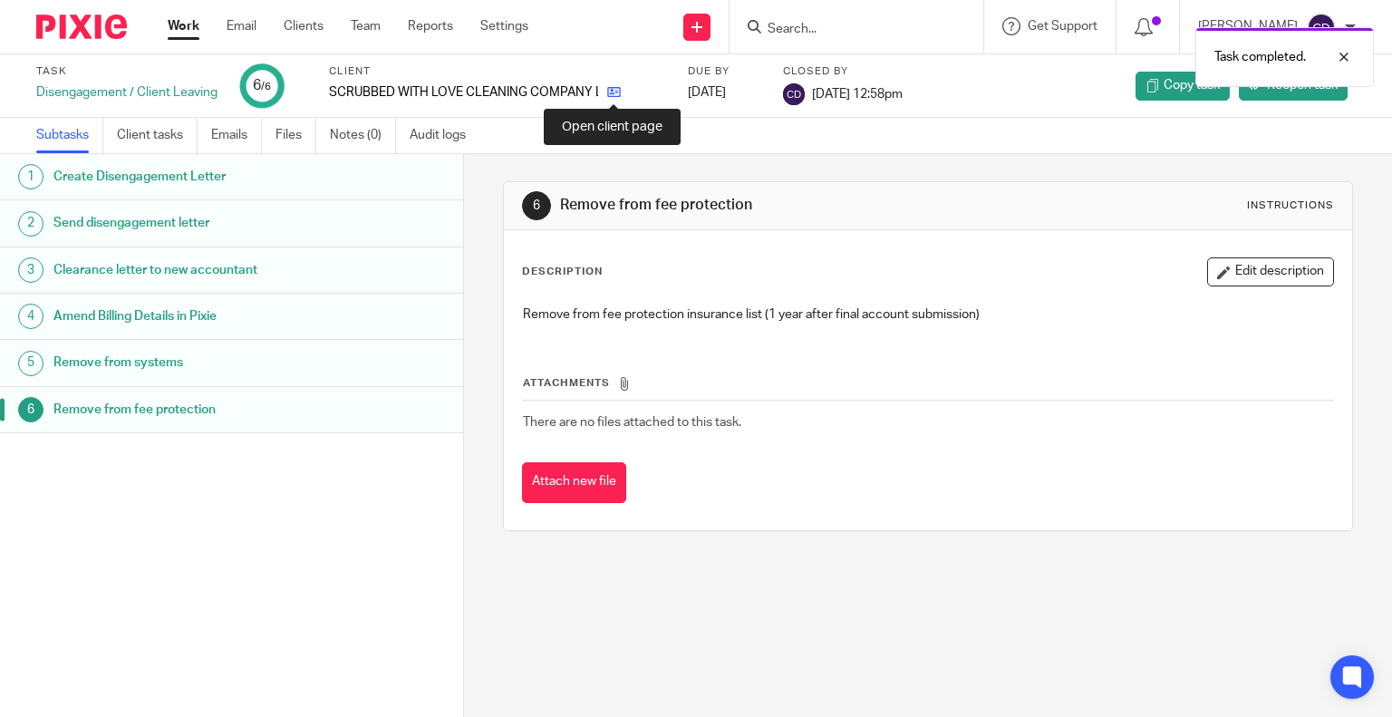
click at [611, 96] on icon at bounding box center [614, 92] width 14 height 14
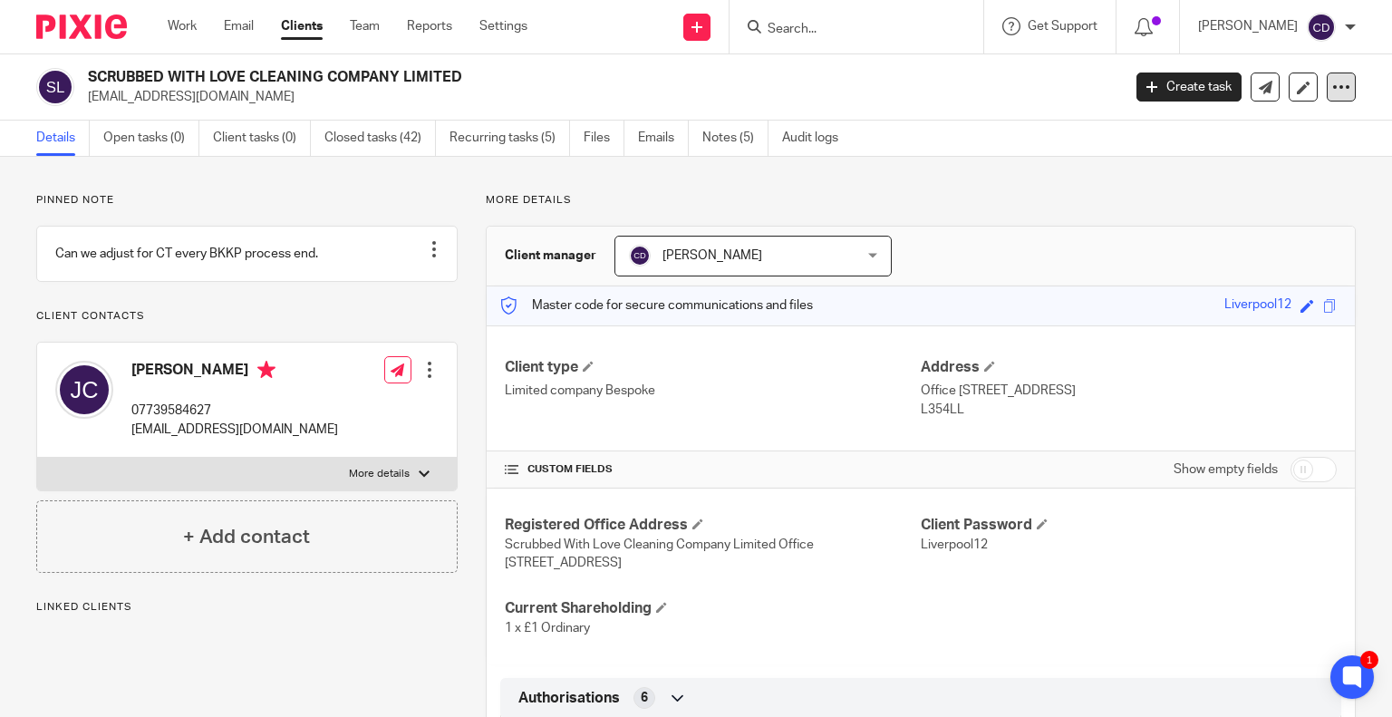
click at [1333, 89] on icon at bounding box center [1342, 87] width 18 height 18
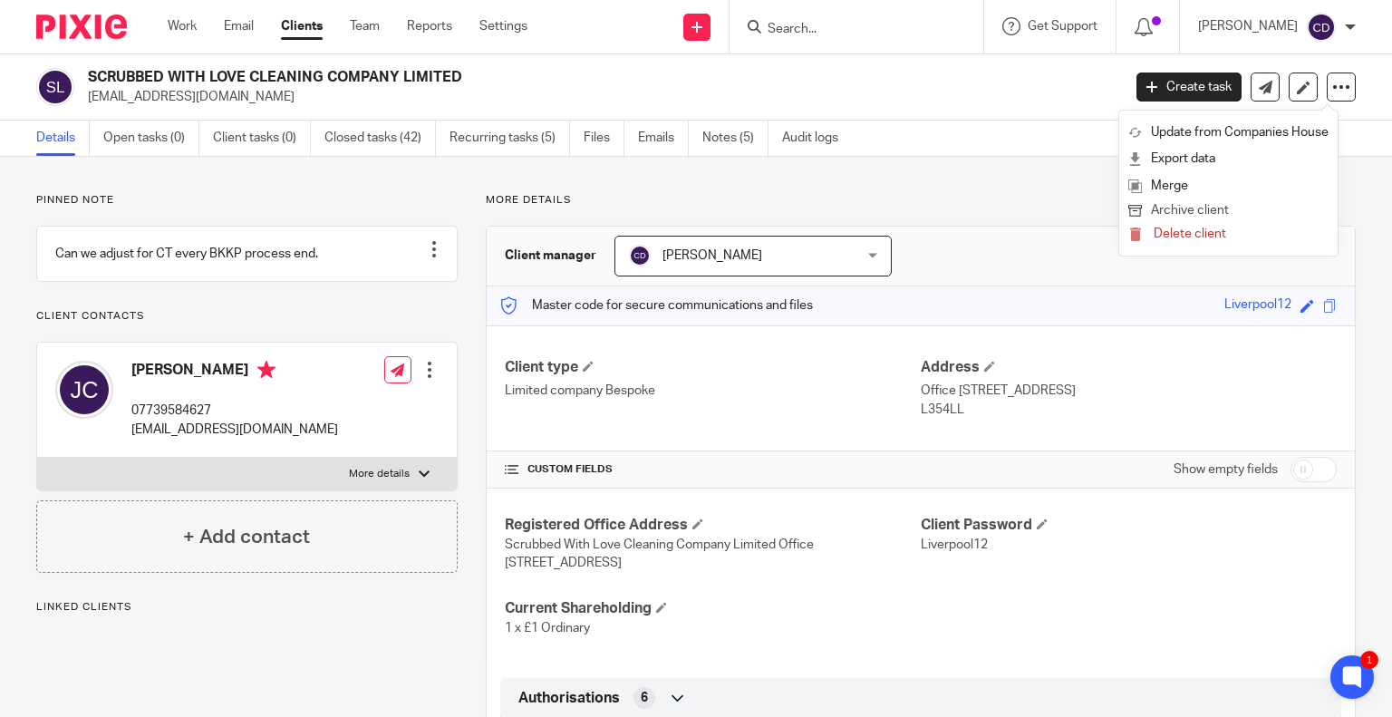
click at [1187, 214] on button "Archive client" at bounding box center [1229, 211] width 200 height 24
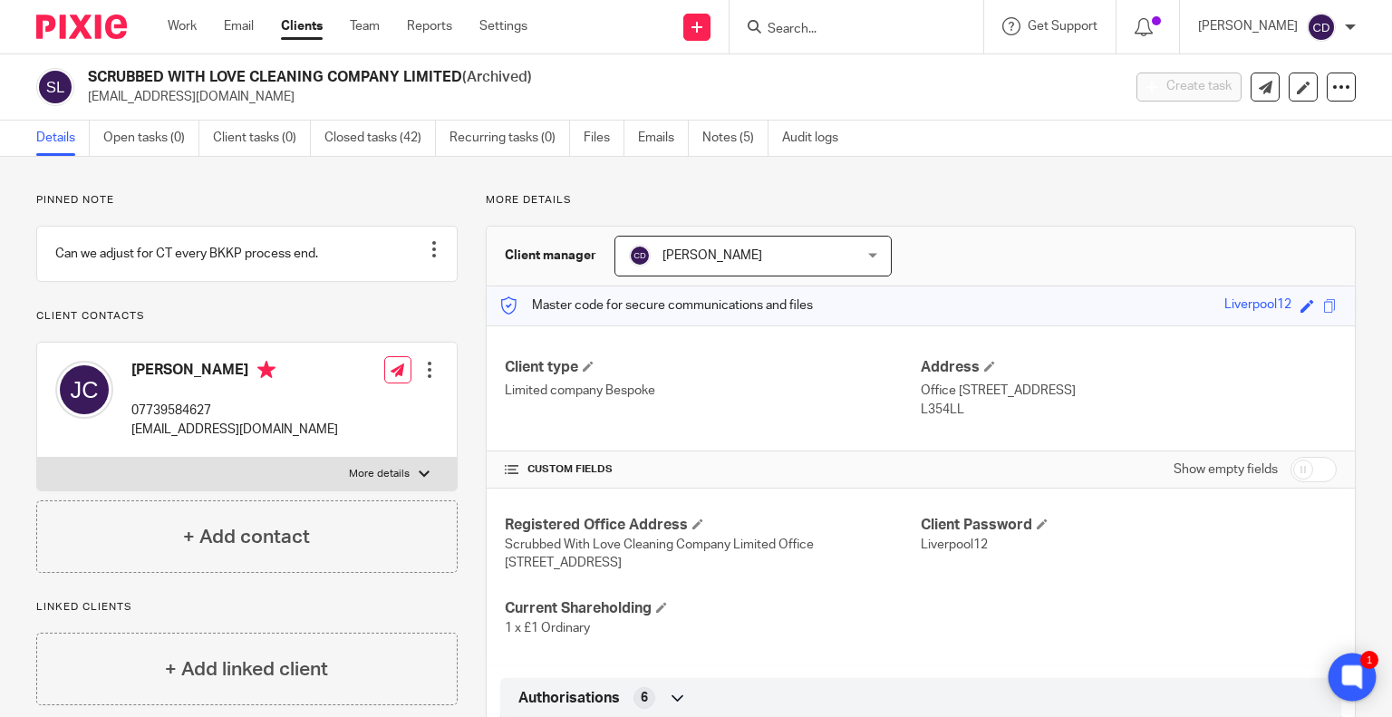
click at [1351, 684] on icon at bounding box center [1353, 677] width 20 height 24
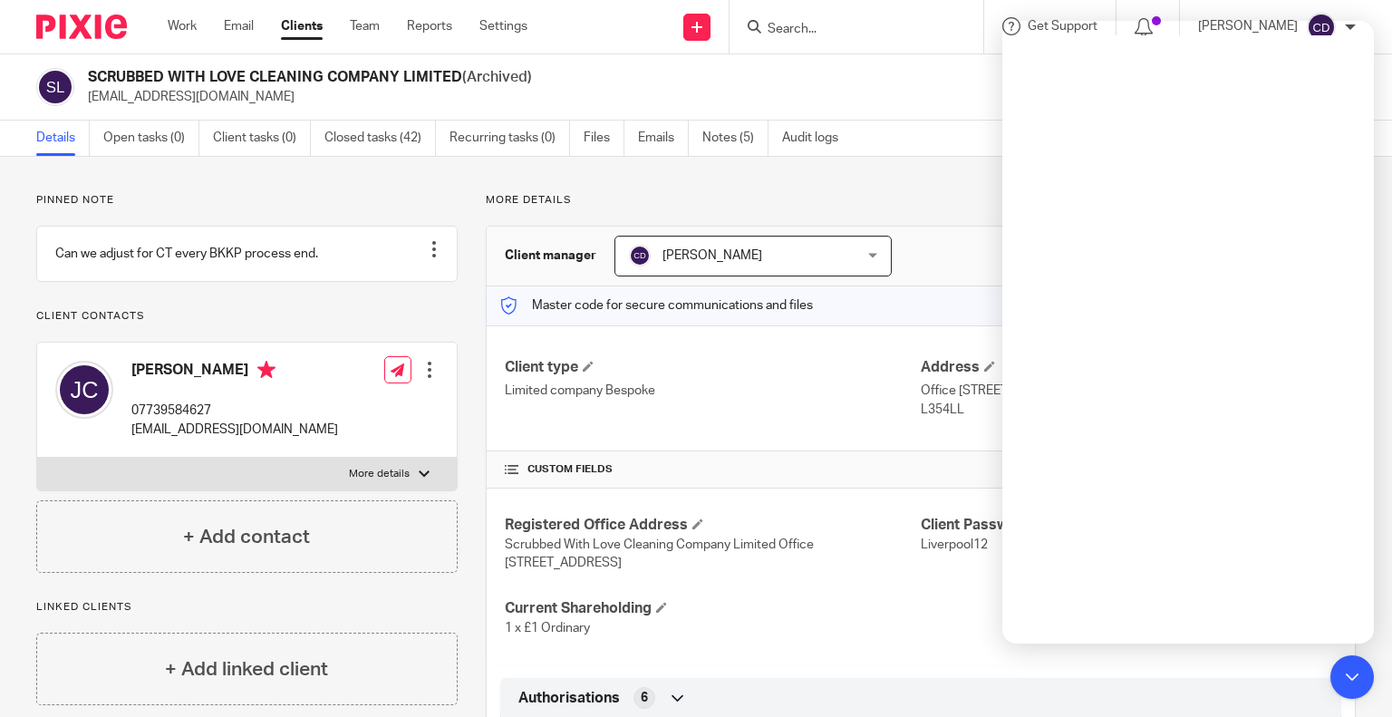
click at [776, 39] on div at bounding box center [857, 26] width 254 height 53
click at [838, 27] on input "Search" at bounding box center [847, 30] width 163 height 16
paste input "Sarah Woodley"
type input "Sarah Woodley"
click button "submit" at bounding box center [0, 0] width 0 height 0
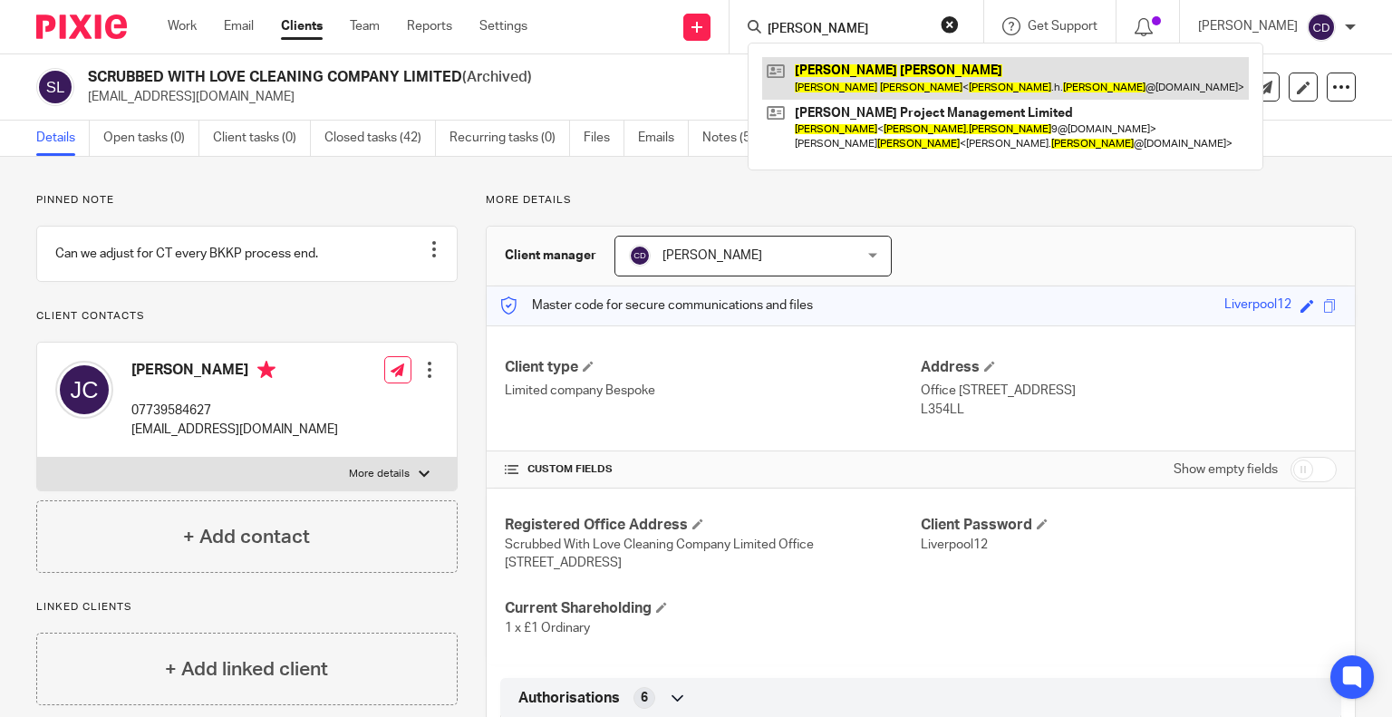
click at [916, 79] on link at bounding box center [1005, 78] width 487 height 42
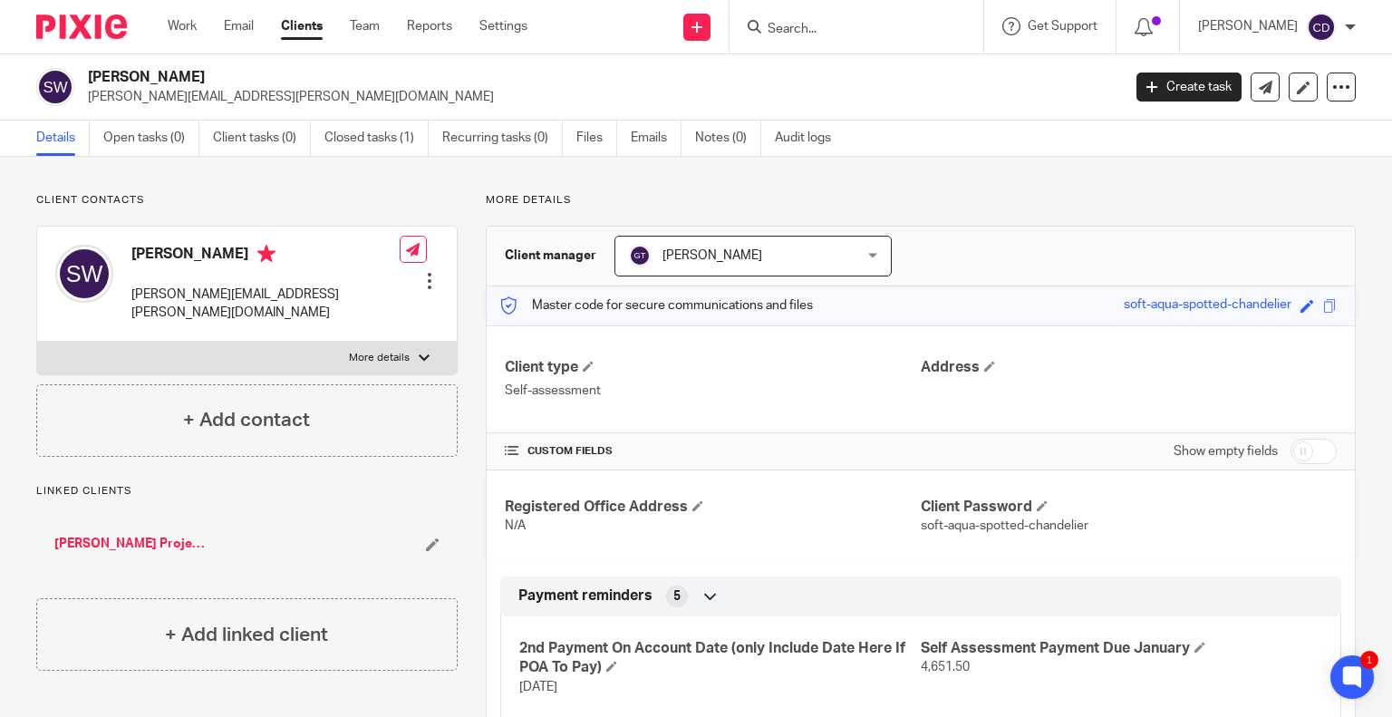
click at [928, 31] on input "Search" at bounding box center [847, 30] width 163 height 16
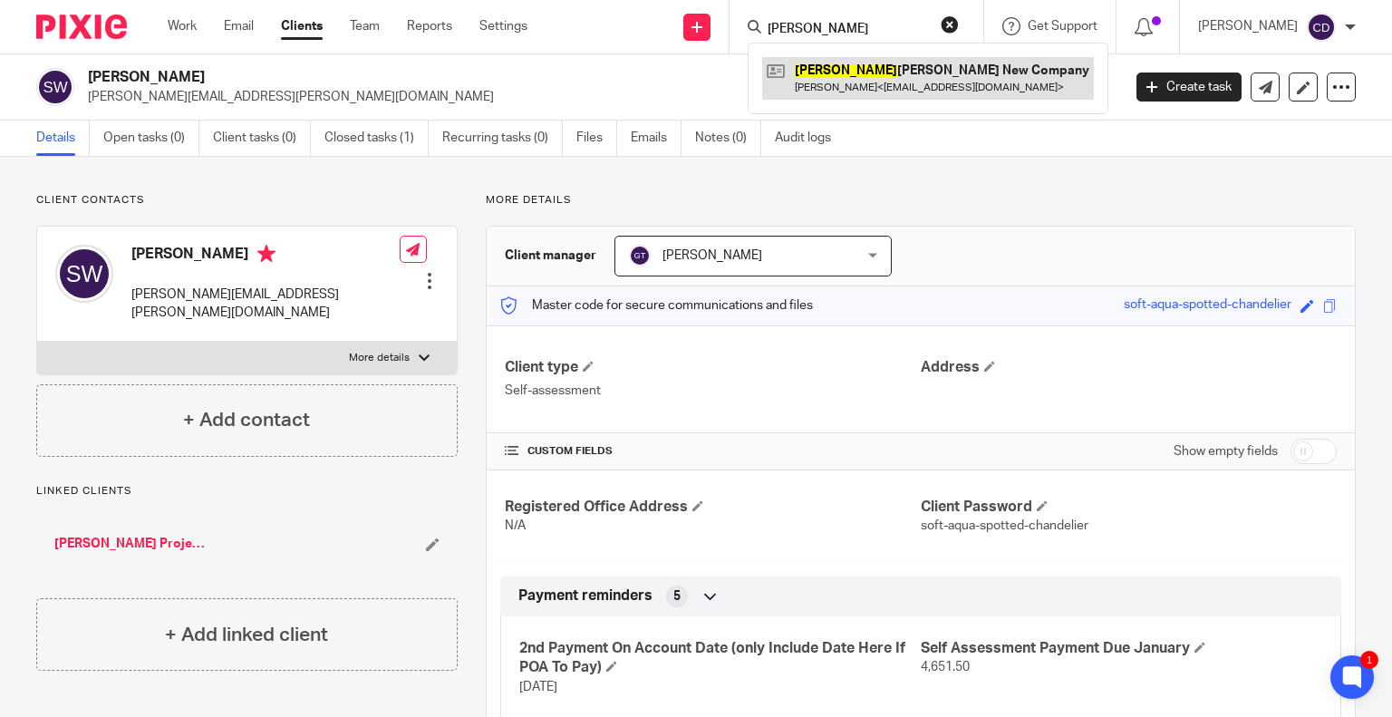
type input "[PERSON_NAME]"
click at [963, 96] on link at bounding box center [928, 78] width 332 height 42
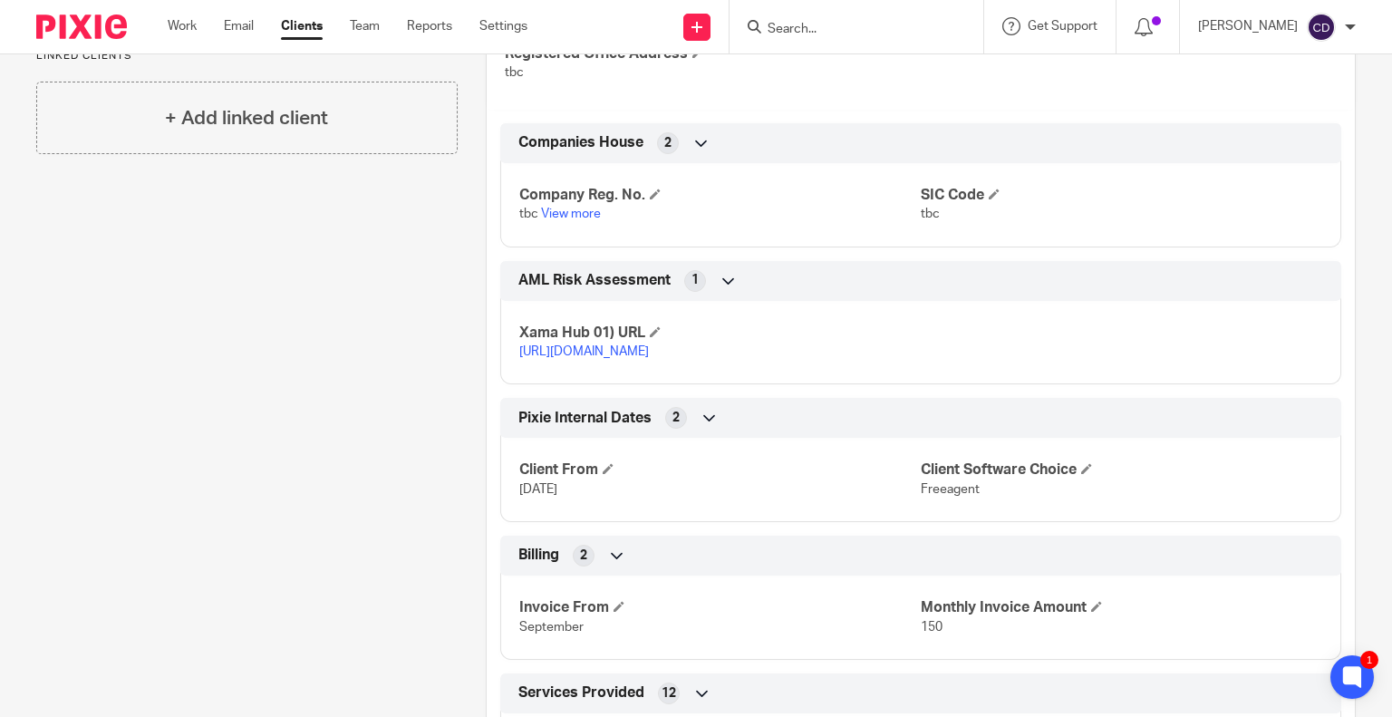
scroll to position [816, 0]
